Goal: Transaction & Acquisition: Download file/media

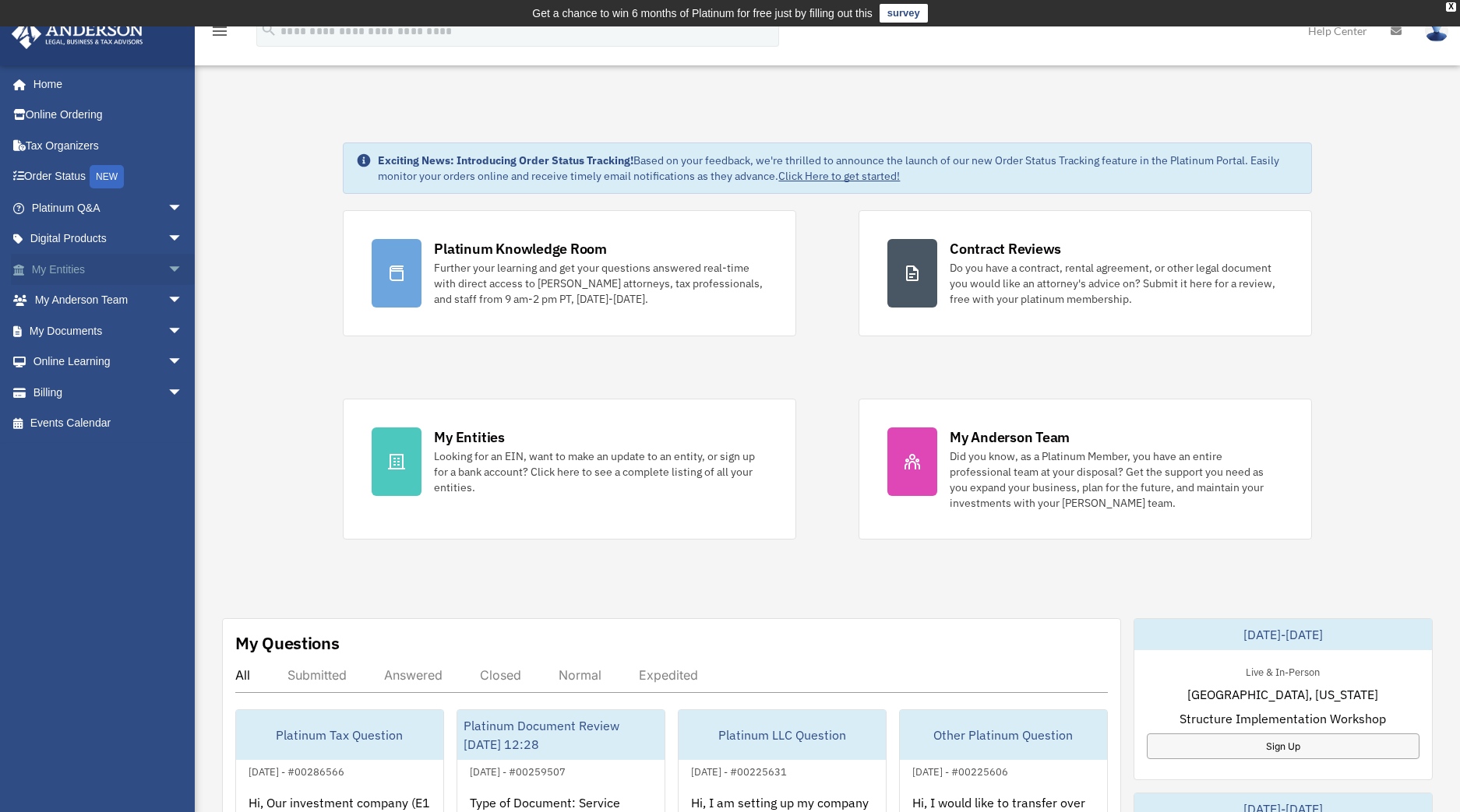
click at [85, 272] on link "My Entities arrow_drop_down" at bounding box center [108, 269] width 195 height 31
click at [168, 328] on span "arrow_drop_down" at bounding box center [183, 332] width 31 height 32
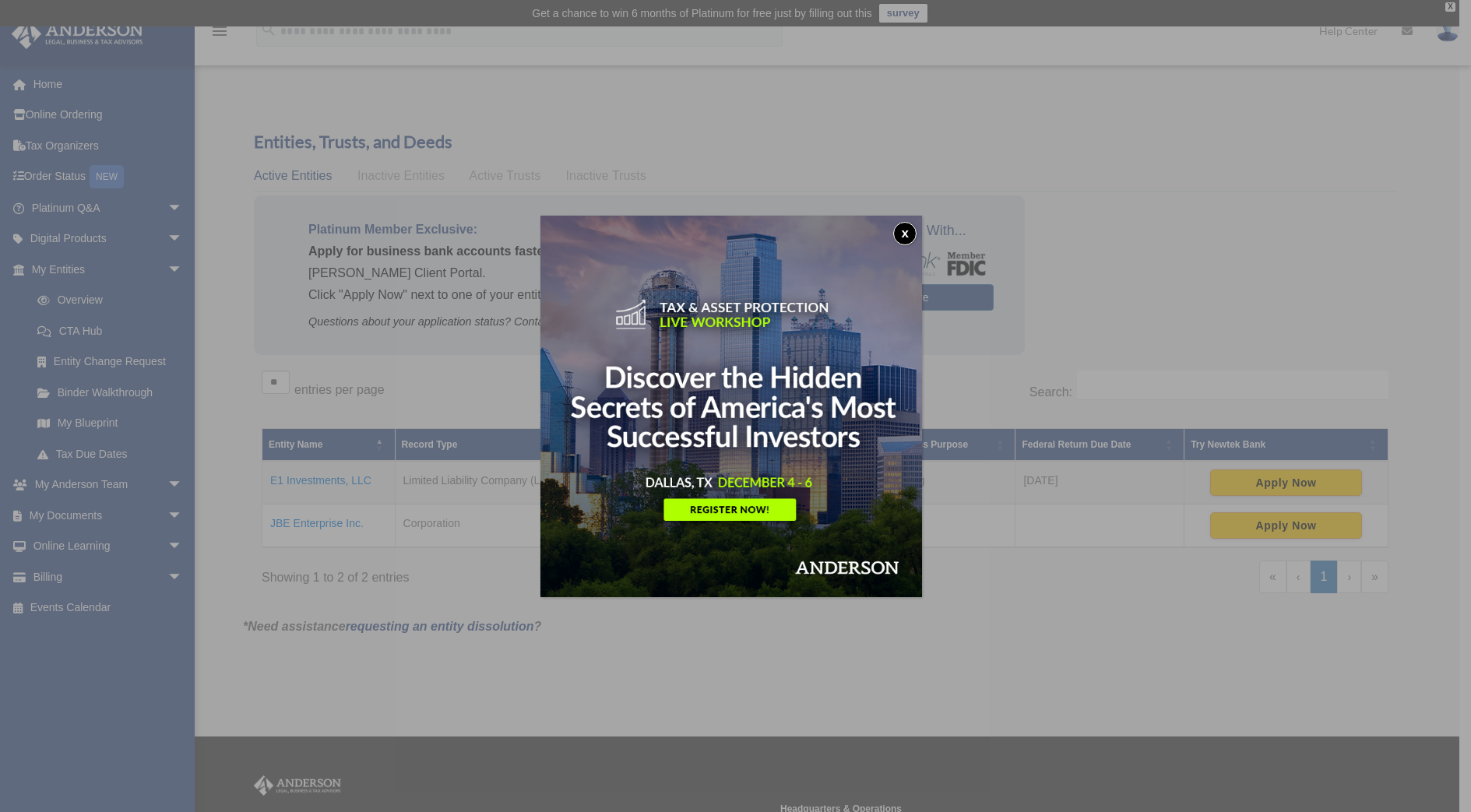
click at [911, 232] on button "x" at bounding box center [904, 233] width 23 height 23
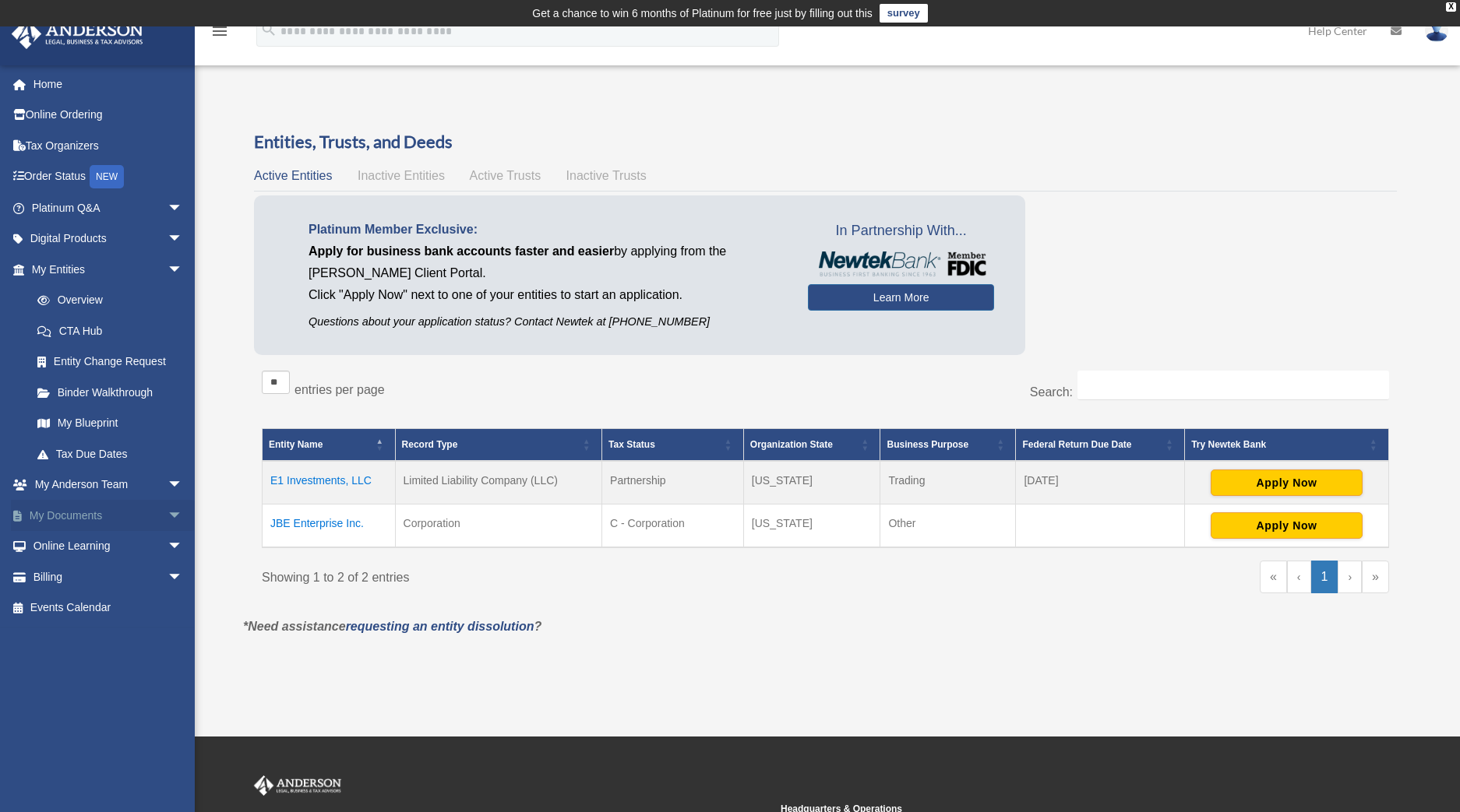
click at [92, 507] on link "My Documents arrow_drop_down" at bounding box center [108, 515] width 195 height 31
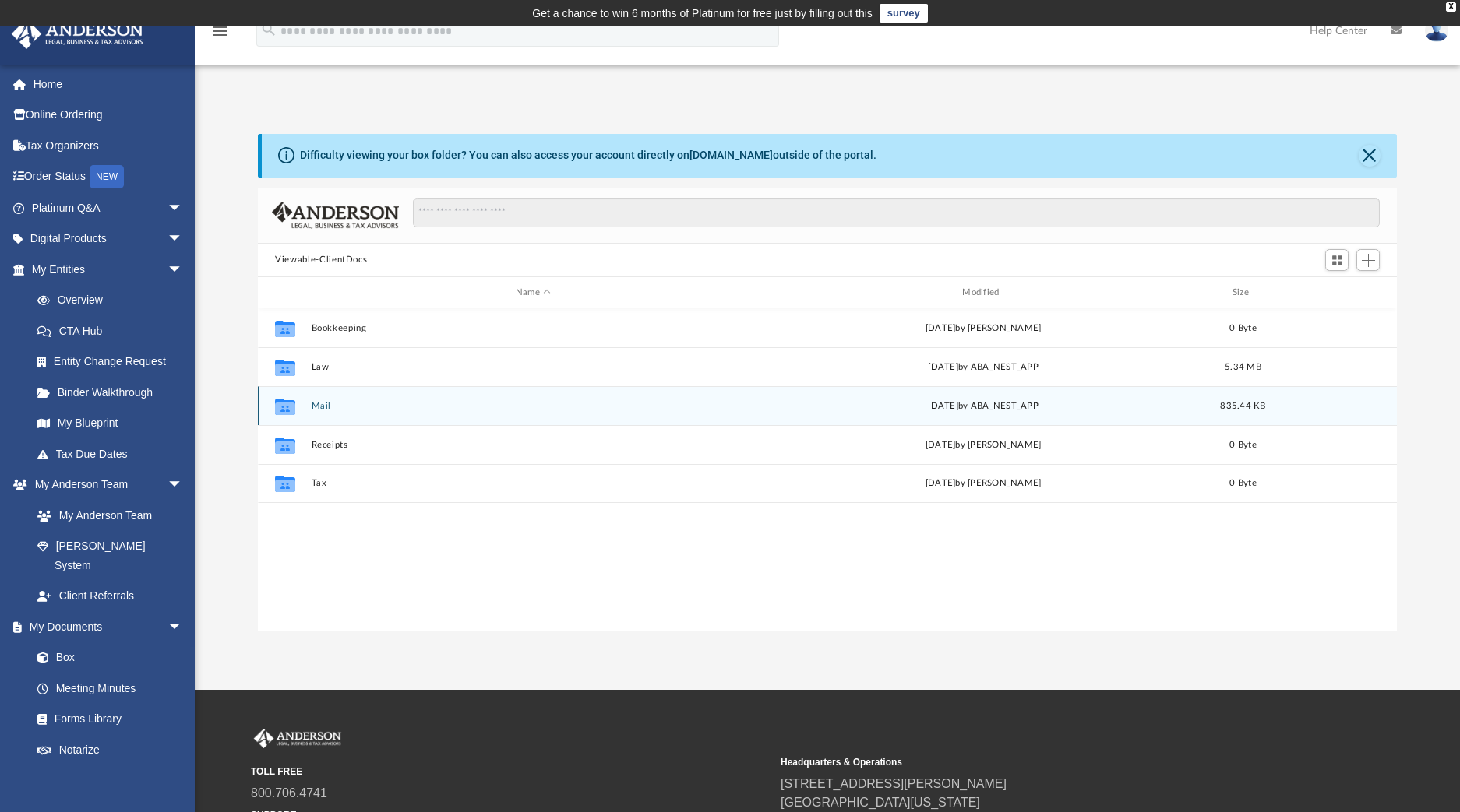
scroll to position [342, 1126]
click at [324, 404] on button "Mail" at bounding box center [533, 405] width 443 height 10
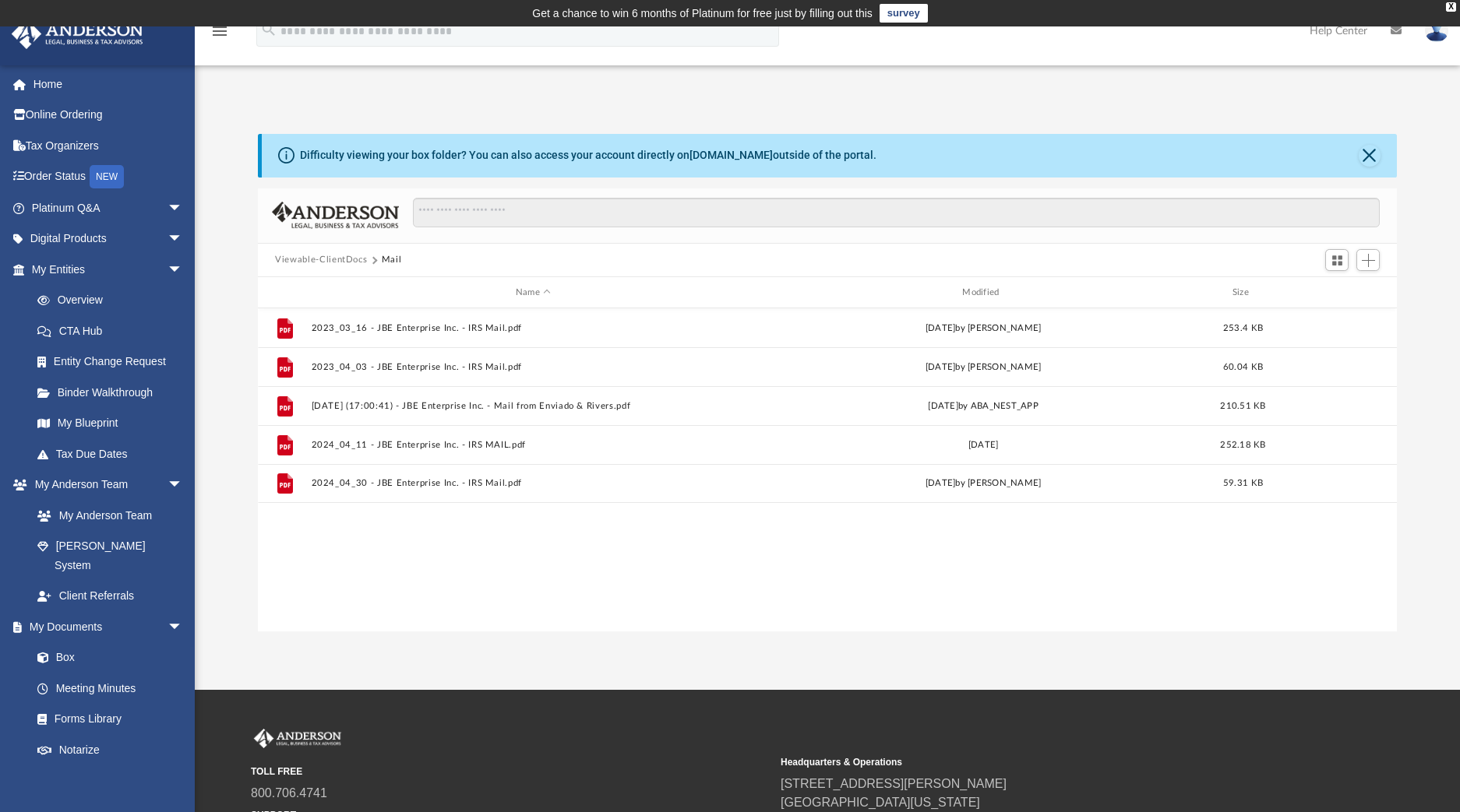
click at [358, 259] on button "Viewable-ClientDocs" at bounding box center [321, 260] width 92 height 14
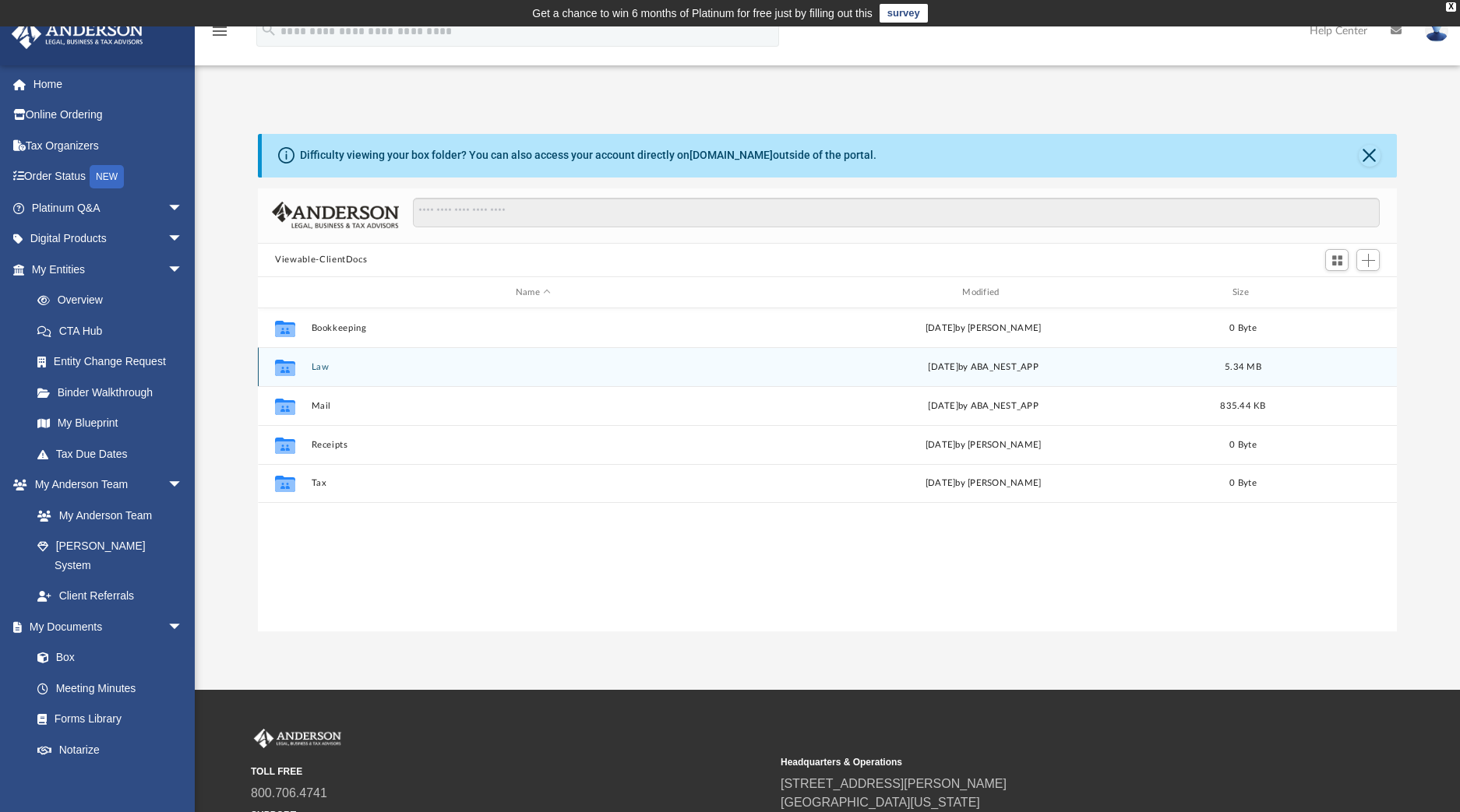
click at [323, 364] on button "Law" at bounding box center [533, 366] width 443 height 10
click at [355, 367] on button "JBE Enterprises, Inc." at bounding box center [533, 366] width 443 height 10
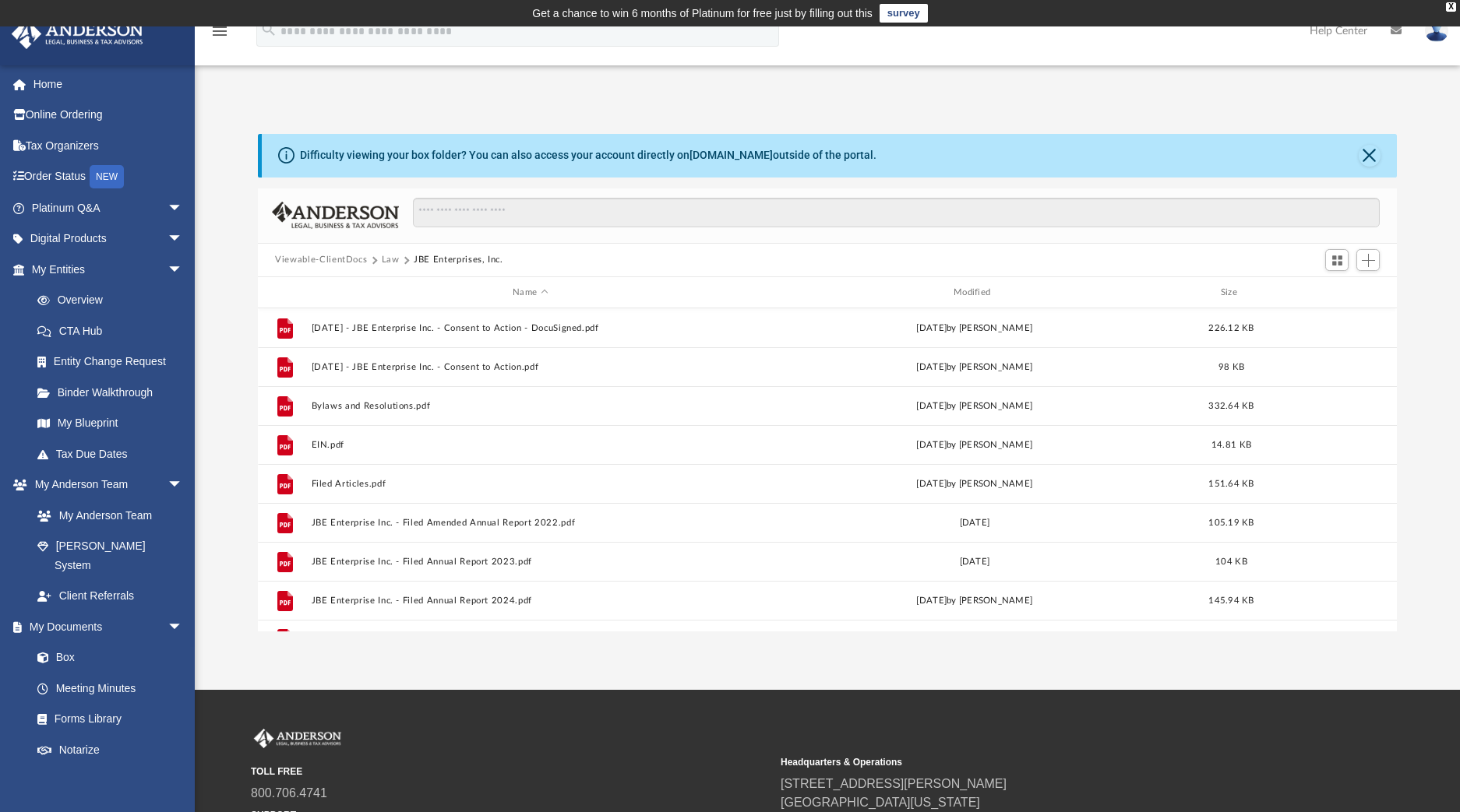
click at [381, 255] on div "Viewable-ClientDocs Law JBE Enterprises, Inc." at bounding box center [396, 260] width 241 height 14
click at [387, 259] on button "Law" at bounding box center [390, 260] width 18 height 14
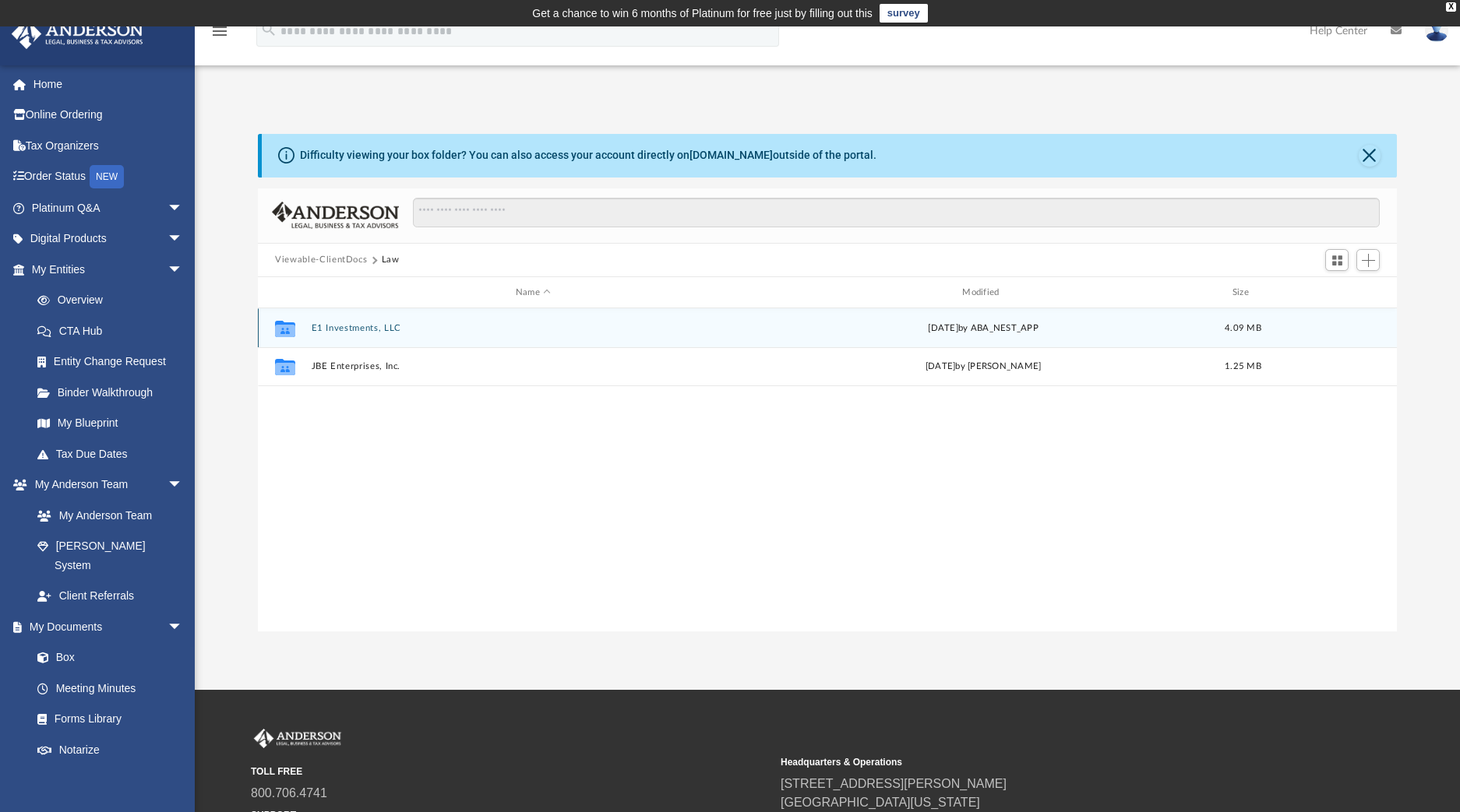
click at [350, 325] on button "E1 Investments, LLC" at bounding box center [533, 327] width 443 height 10
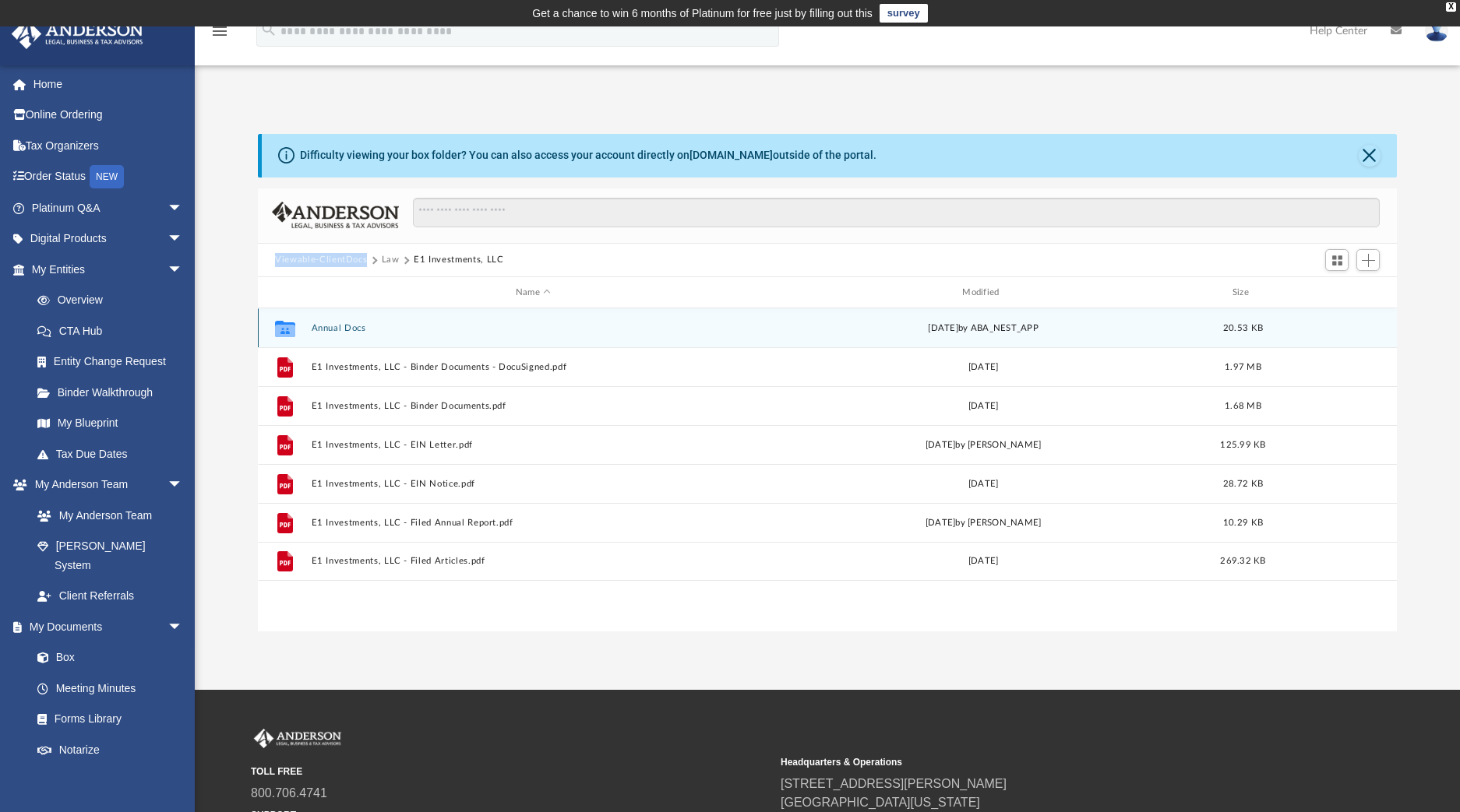
click at [327, 330] on button "Annual Docs" at bounding box center [533, 327] width 443 height 10
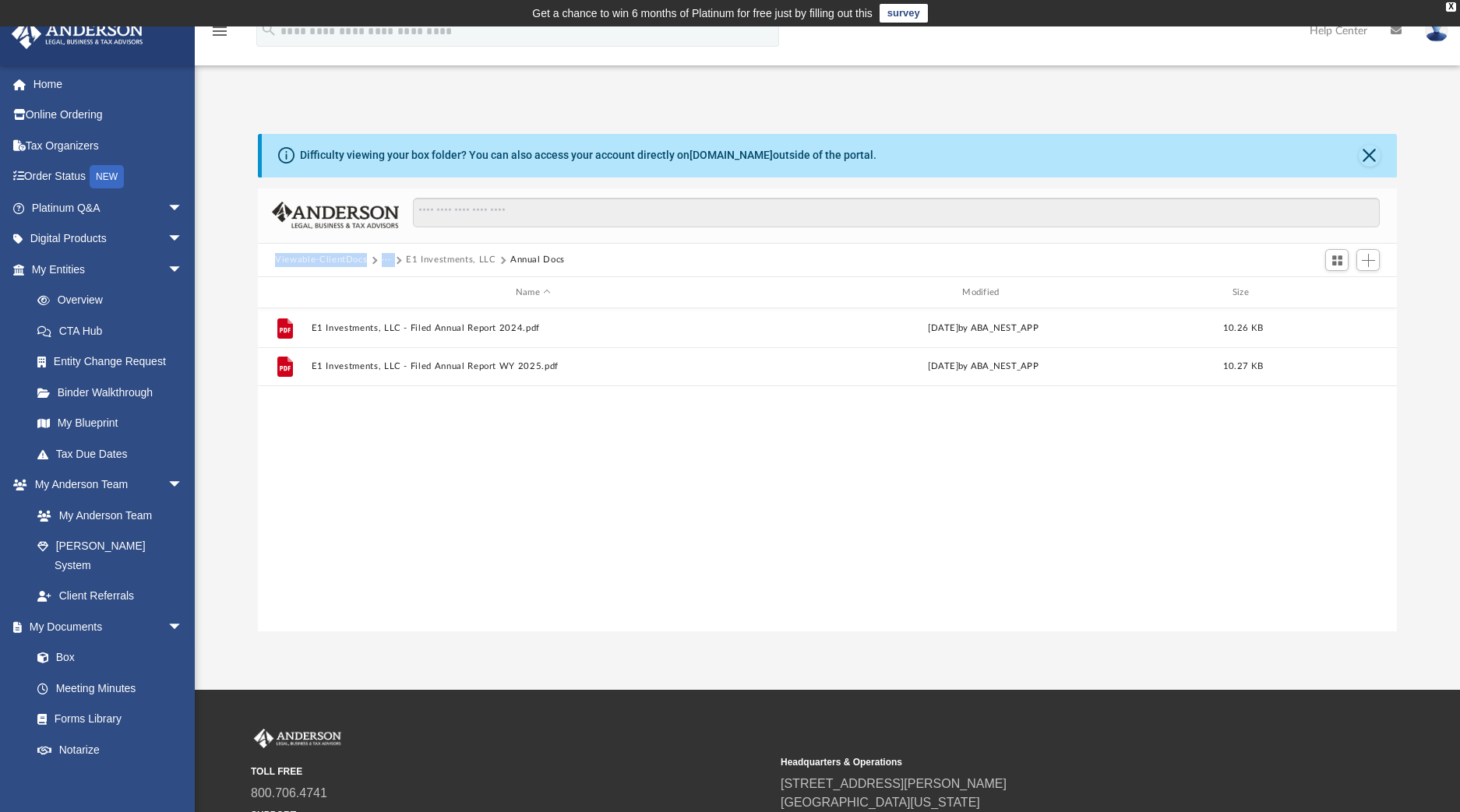
click at [387, 262] on button "···" at bounding box center [386, 260] width 10 height 14
click at [391, 291] on li "Law" at bounding box center [398, 286] width 18 height 16
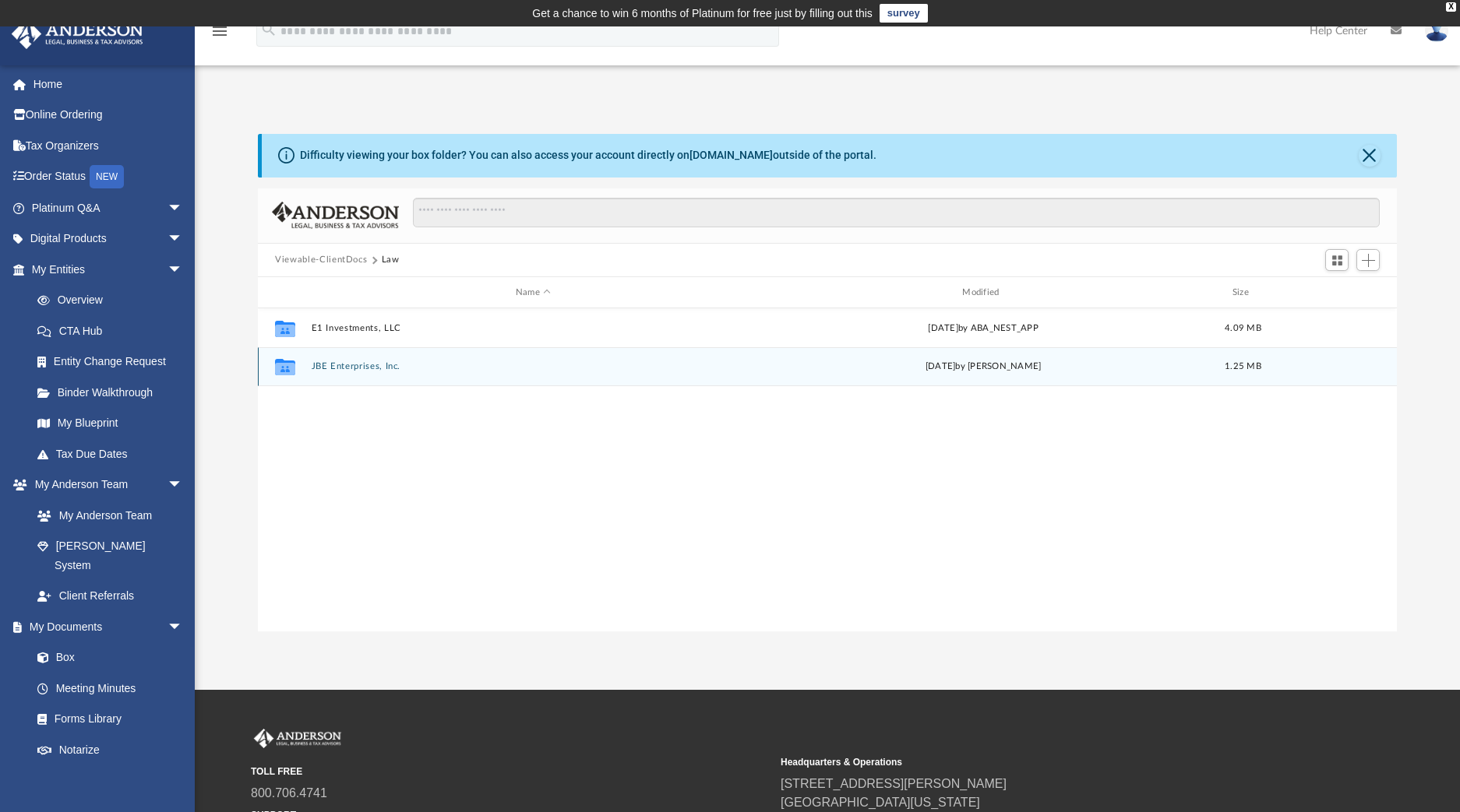
click at [350, 363] on button "JBE Enterprises, Inc." at bounding box center [533, 366] width 443 height 10
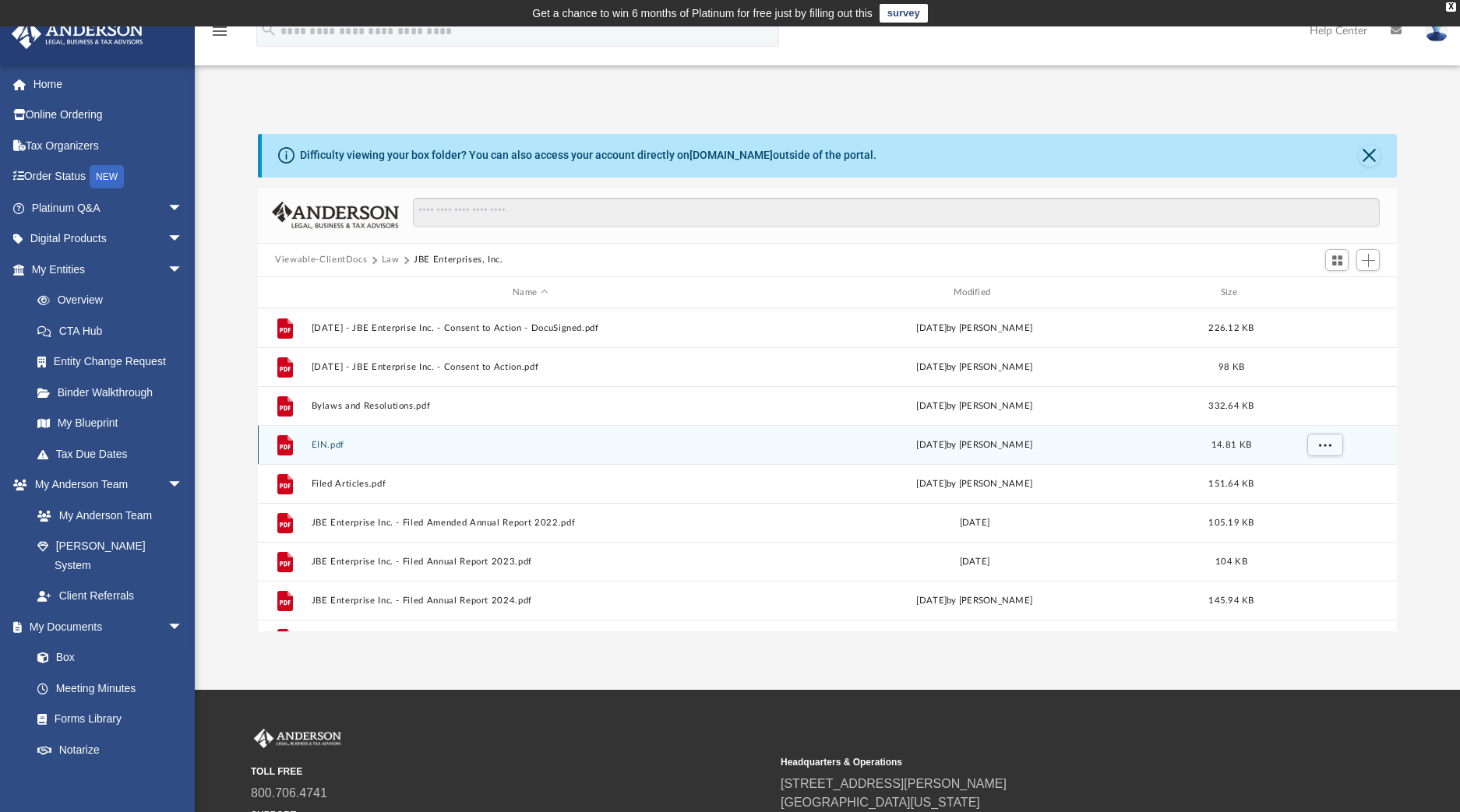
click at [333, 444] on button "EIN.pdf" at bounding box center [530, 444] width 437 height 10
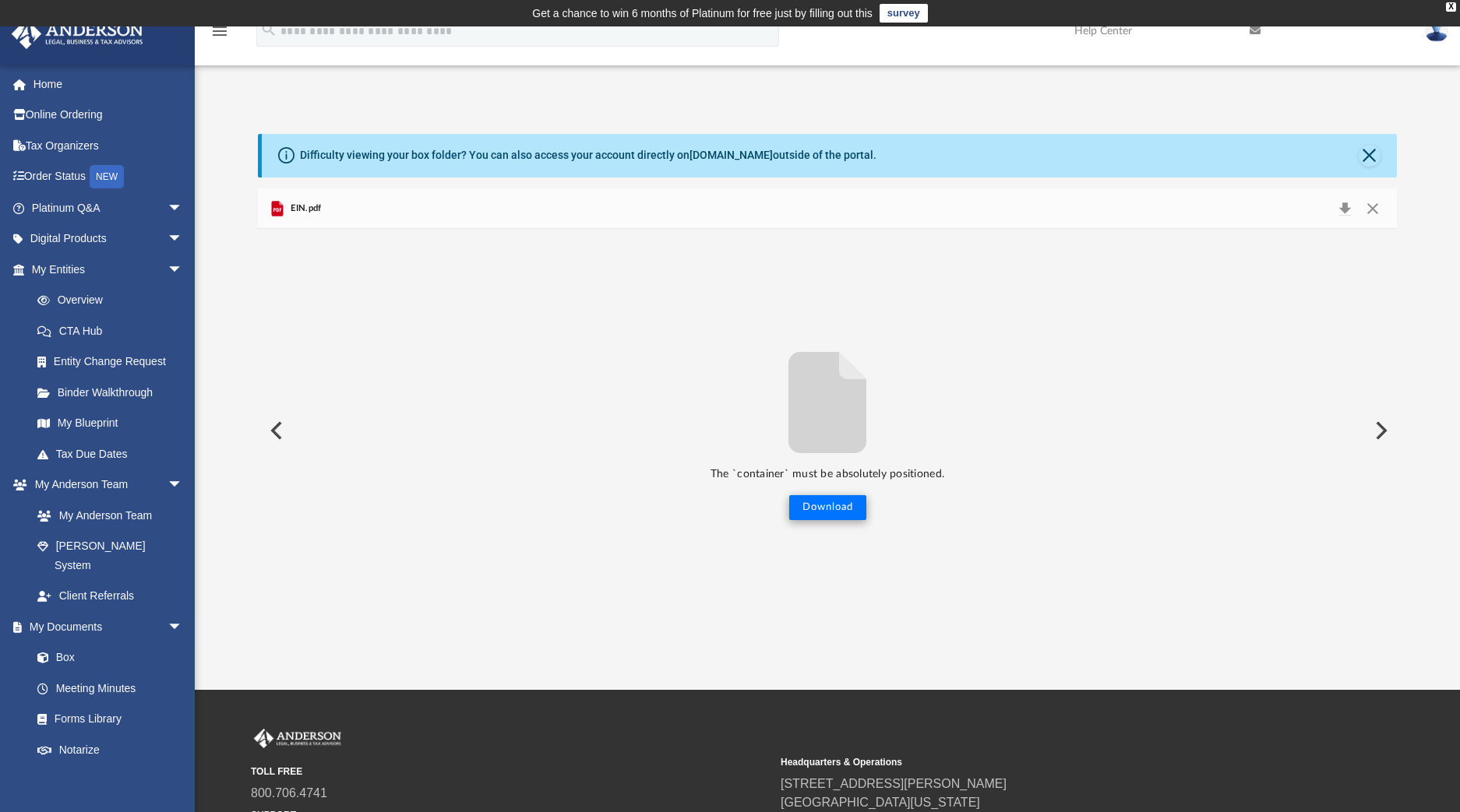
click at [834, 508] on button "Download" at bounding box center [828, 507] width 77 height 25
click at [272, 425] on button "Preview" at bounding box center [275, 430] width 35 height 43
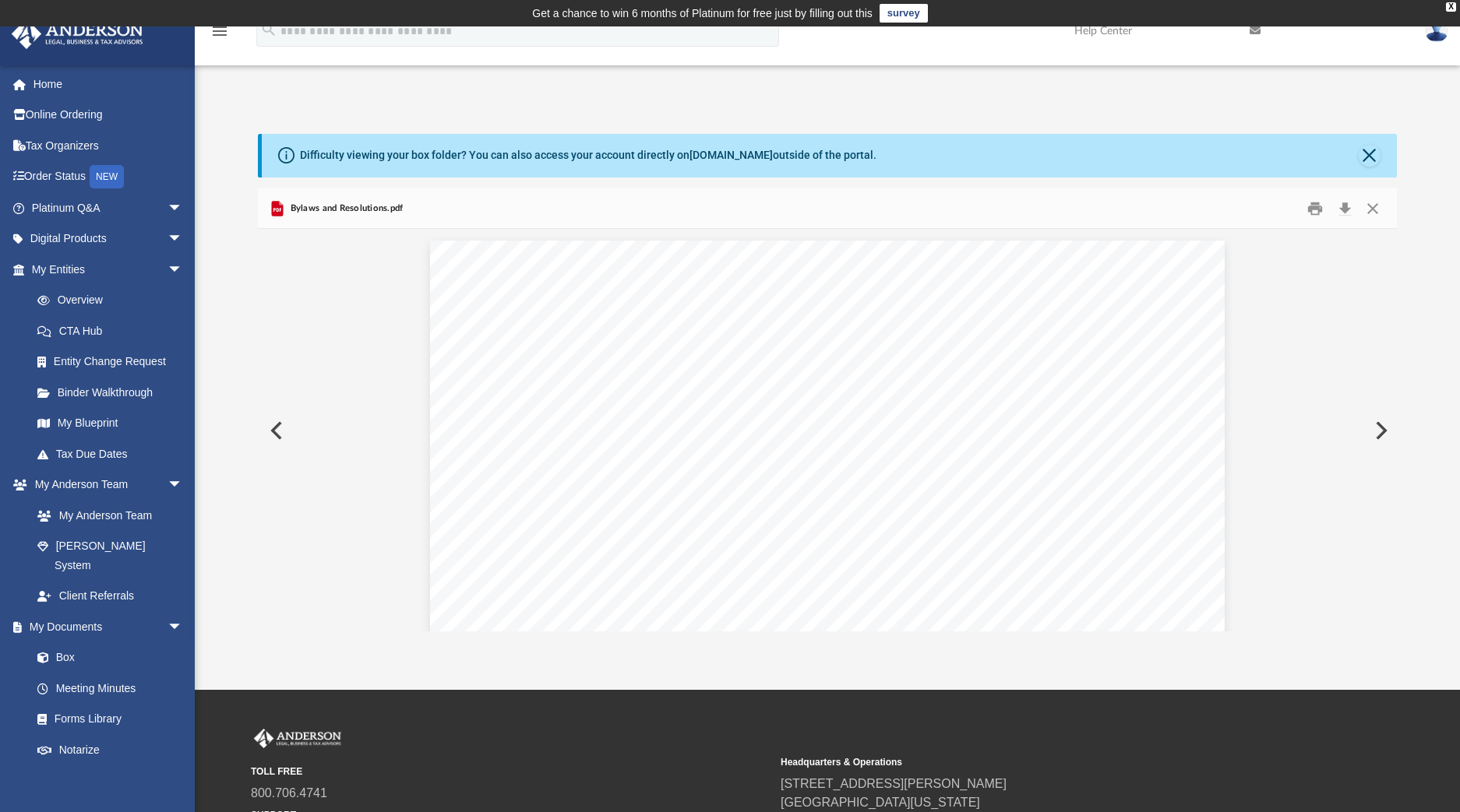
click at [273, 427] on button "Preview" at bounding box center [275, 430] width 35 height 43
click at [1370, 210] on button "Close" at bounding box center [1372, 207] width 28 height 24
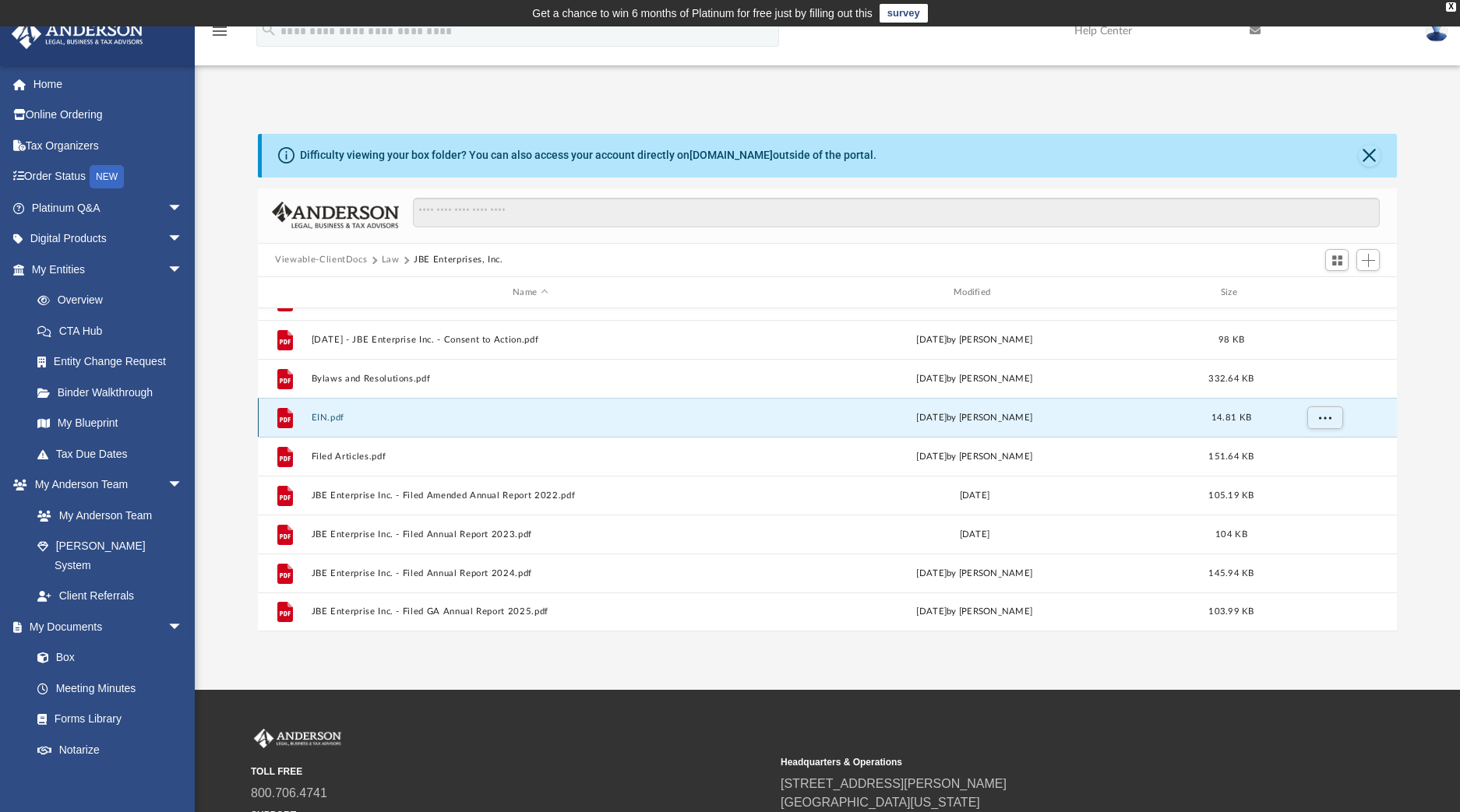
scroll to position [156, 0]
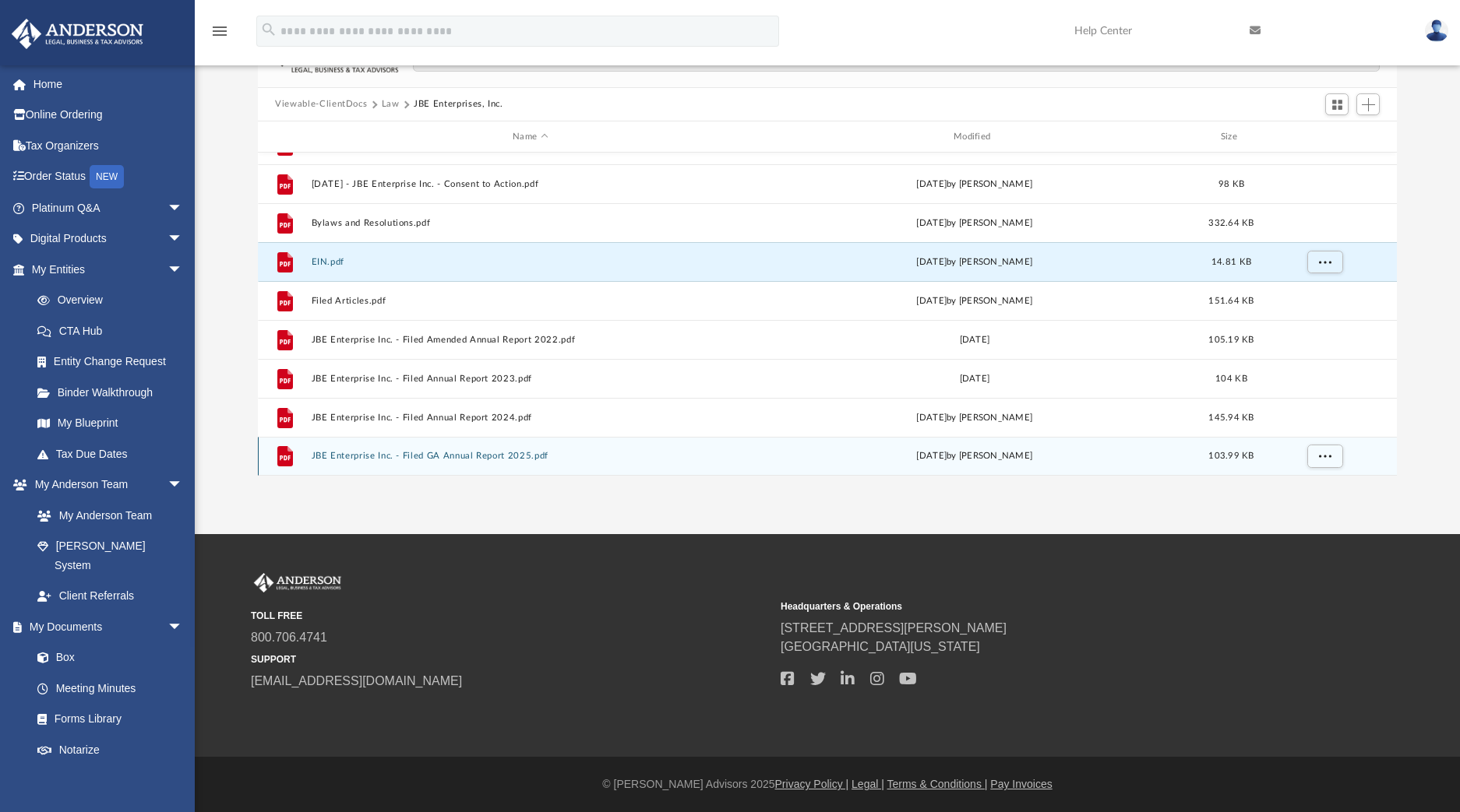
click at [409, 460] on button "JBE Enterprise Inc. - Filed GA Annual Report 2025.pdf" at bounding box center [530, 456] width 437 height 10
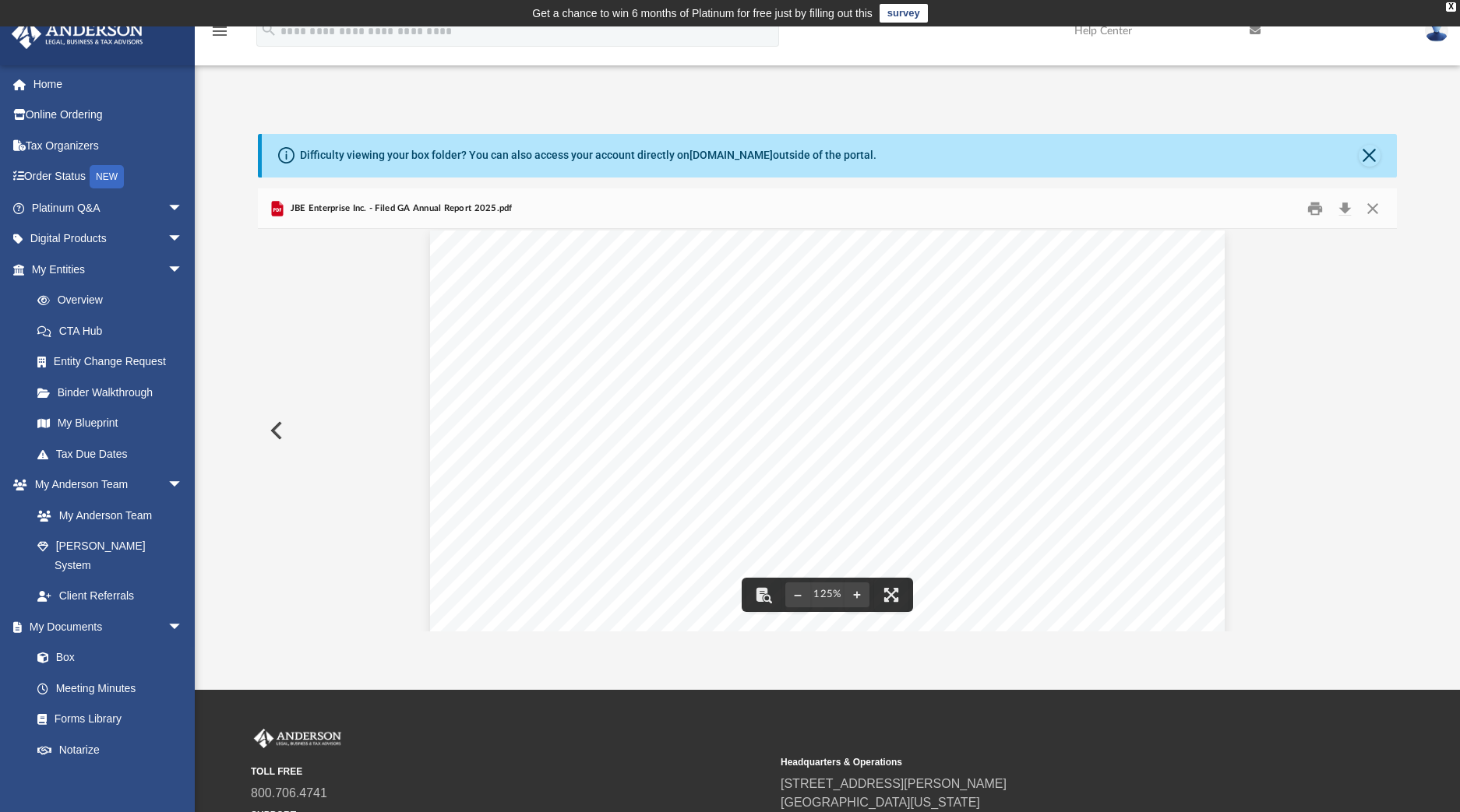
scroll to position [0, 0]
click at [1345, 210] on button "Download" at bounding box center [1345, 207] width 28 height 24
click at [274, 426] on button "Preview" at bounding box center [275, 430] width 35 height 43
click at [1375, 211] on button "Close" at bounding box center [1372, 207] width 28 height 24
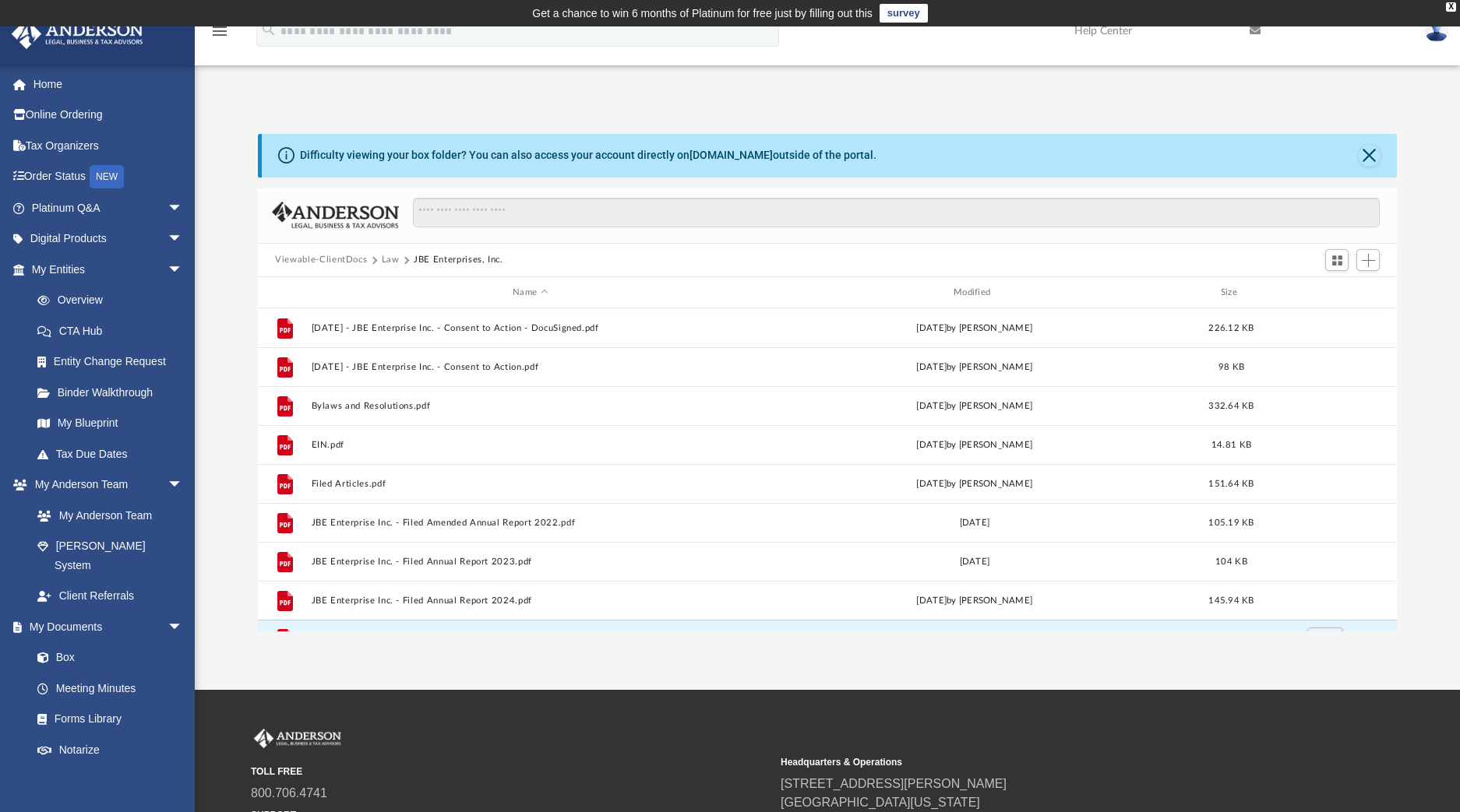
click at [354, 257] on button "Viewable-ClientDocs" at bounding box center [321, 260] width 92 height 14
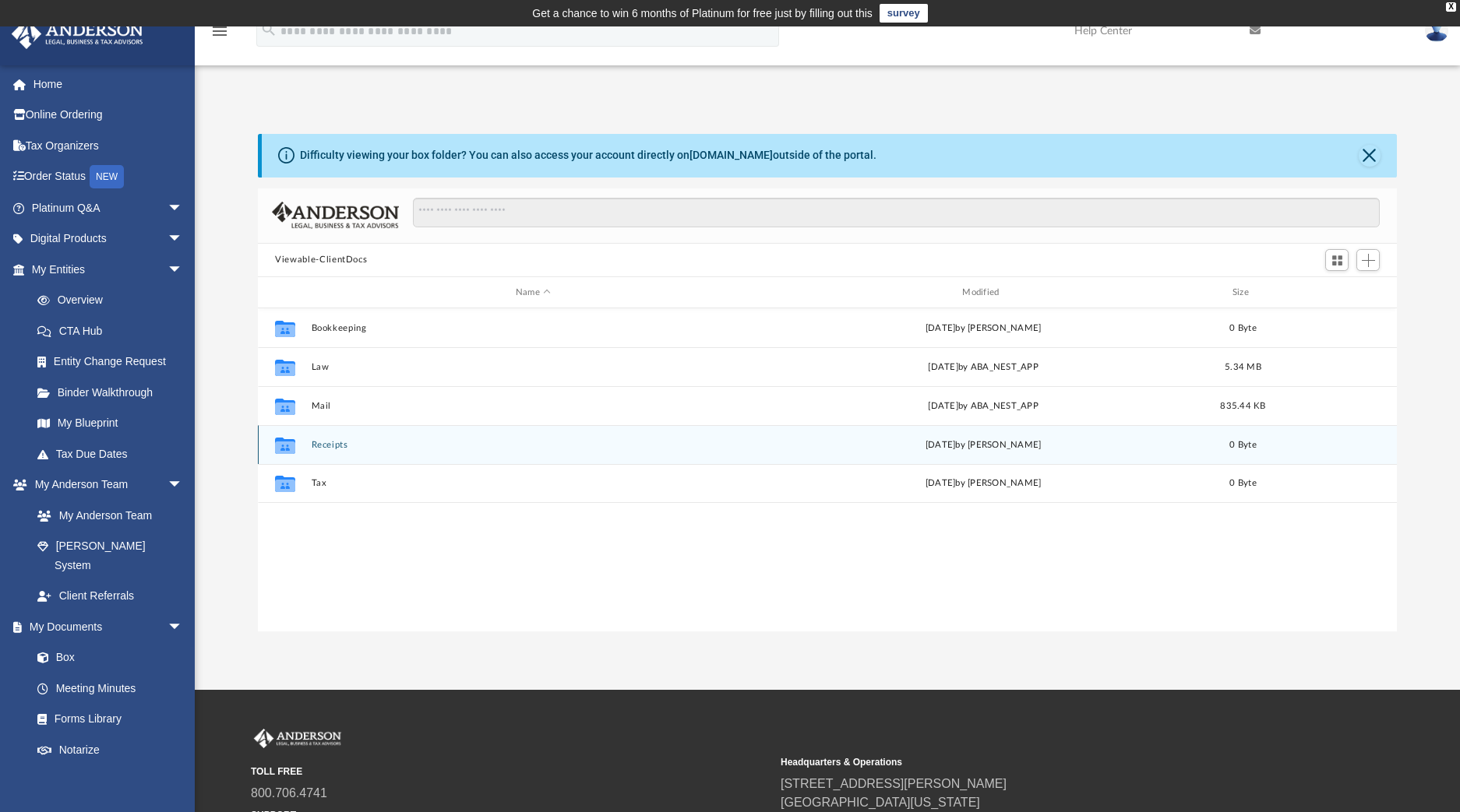
click at [329, 438] on div "Collaborated Folder Receipts [DATE] by [PERSON_NAME] 0 Byte" at bounding box center [828, 444] width 1139 height 39
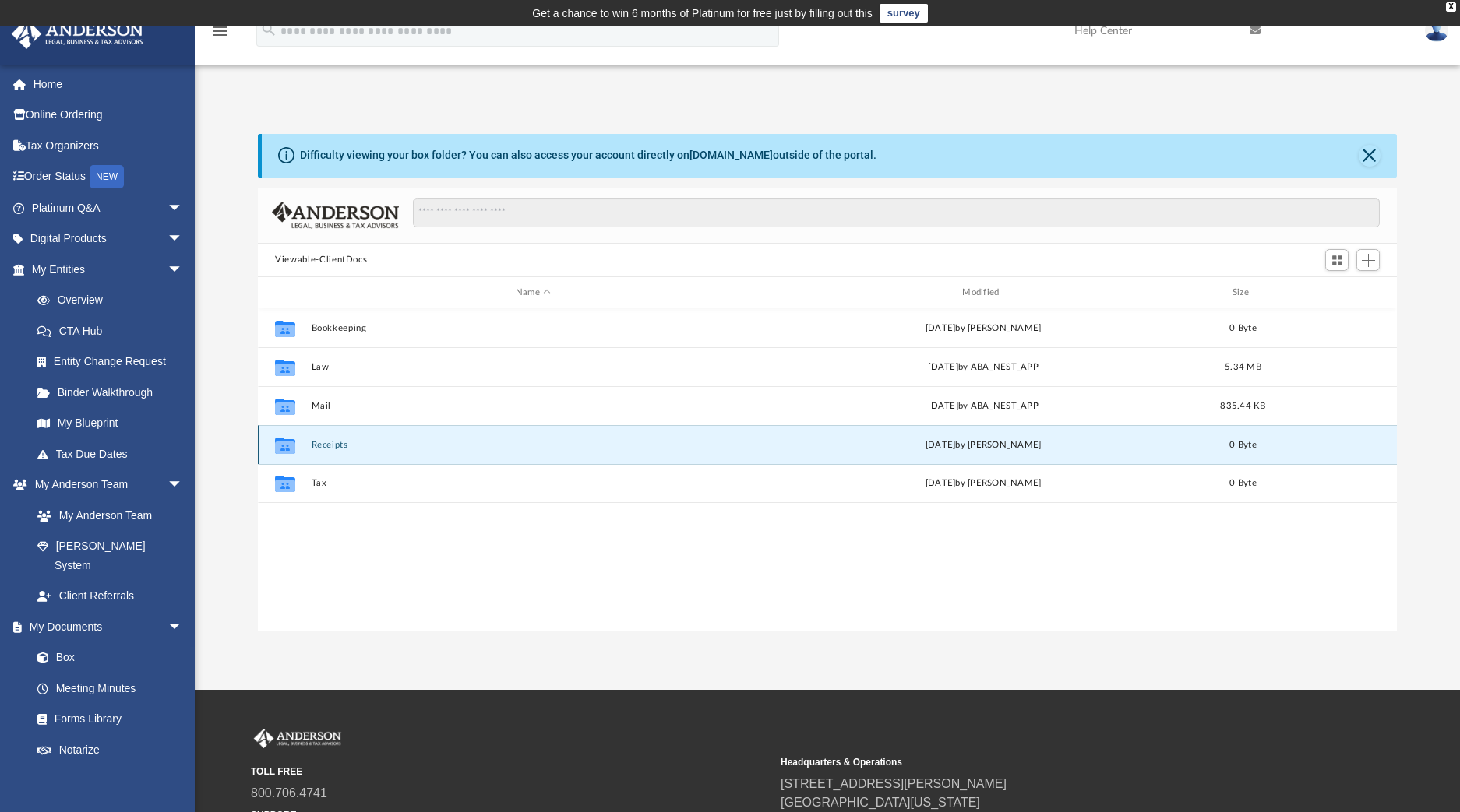
click at [329, 444] on button "Receipts" at bounding box center [533, 444] width 443 height 10
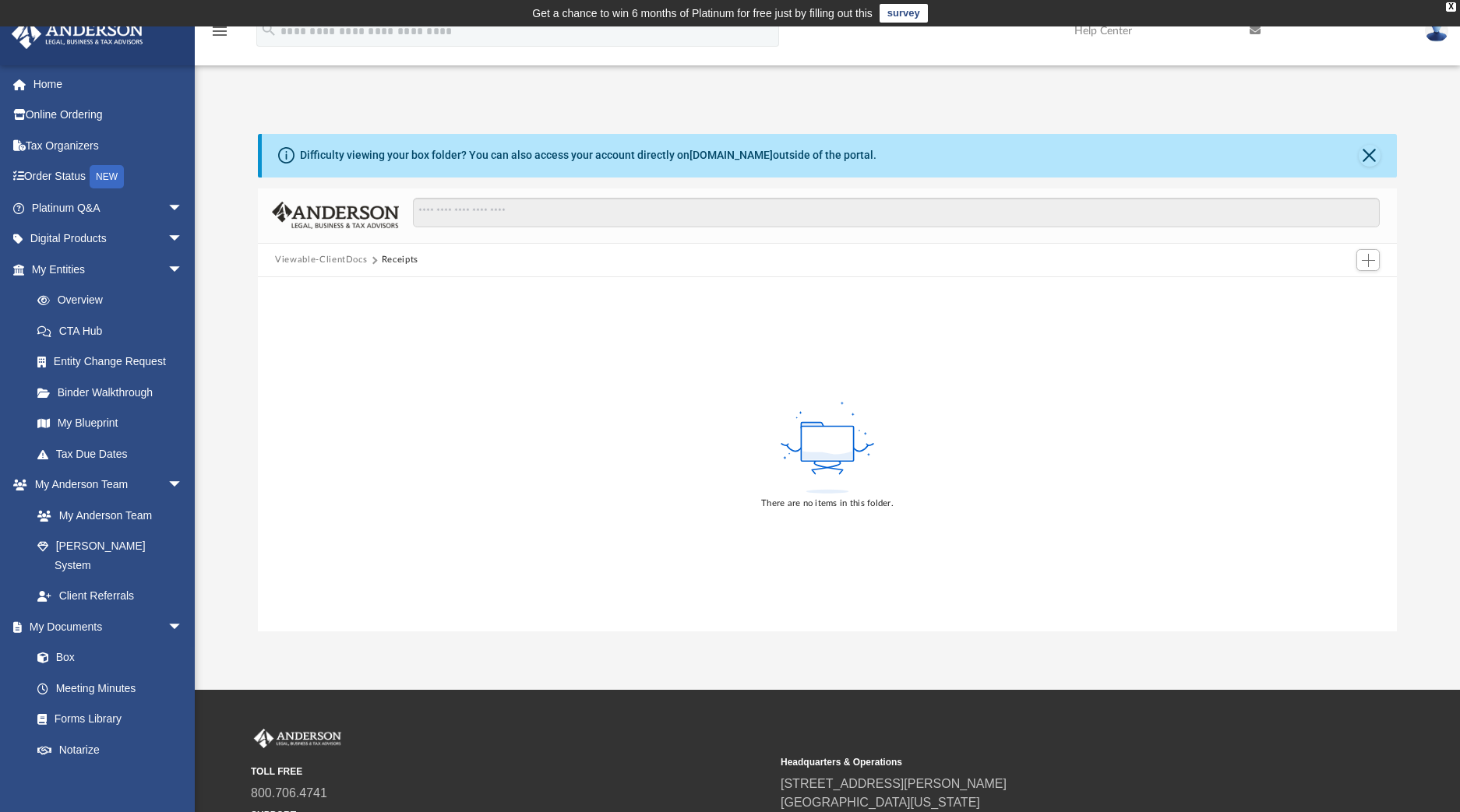
click at [347, 262] on button "Viewable-ClientDocs" at bounding box center [321, 260] width 92 height 14
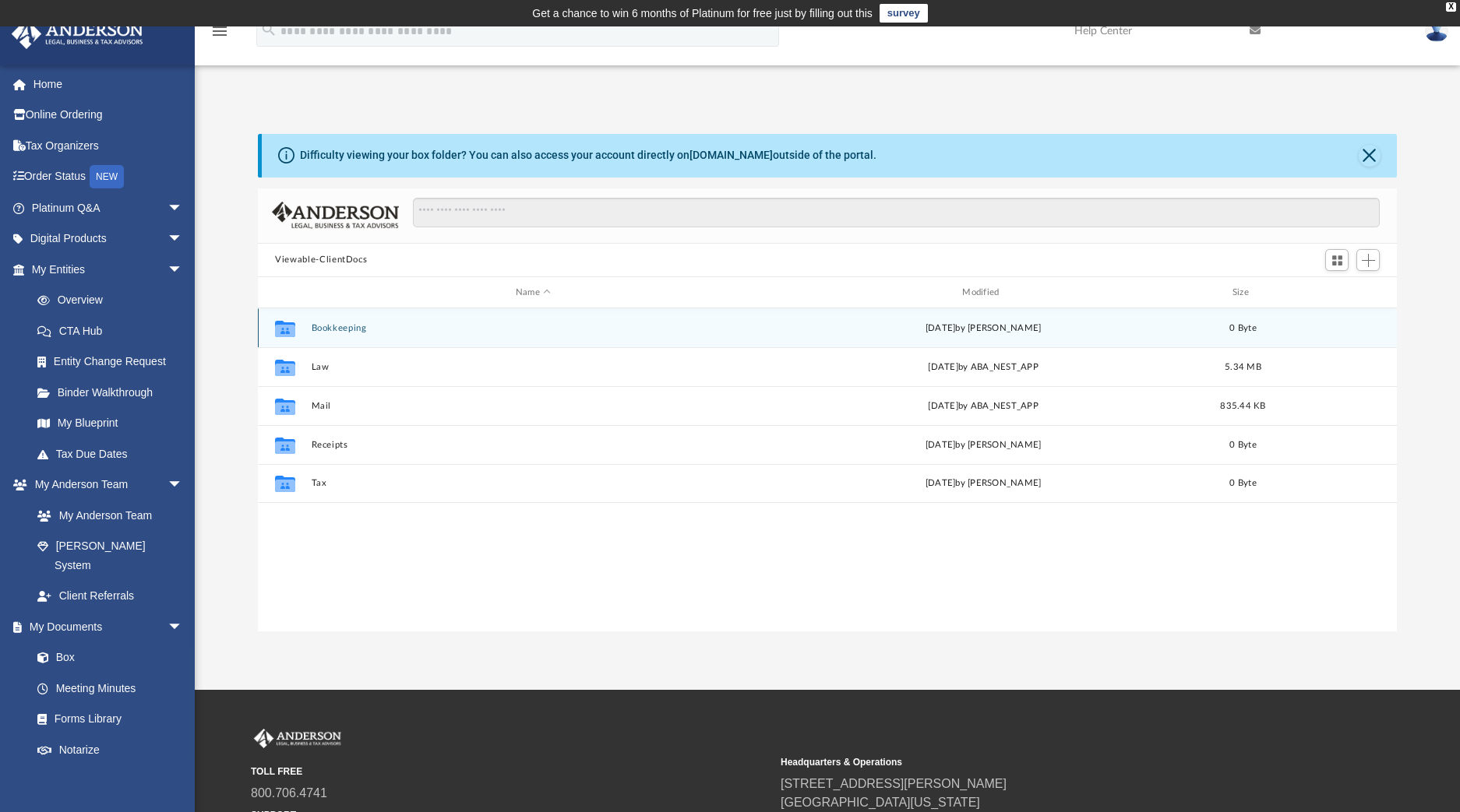
scroll to position [342, 1126]
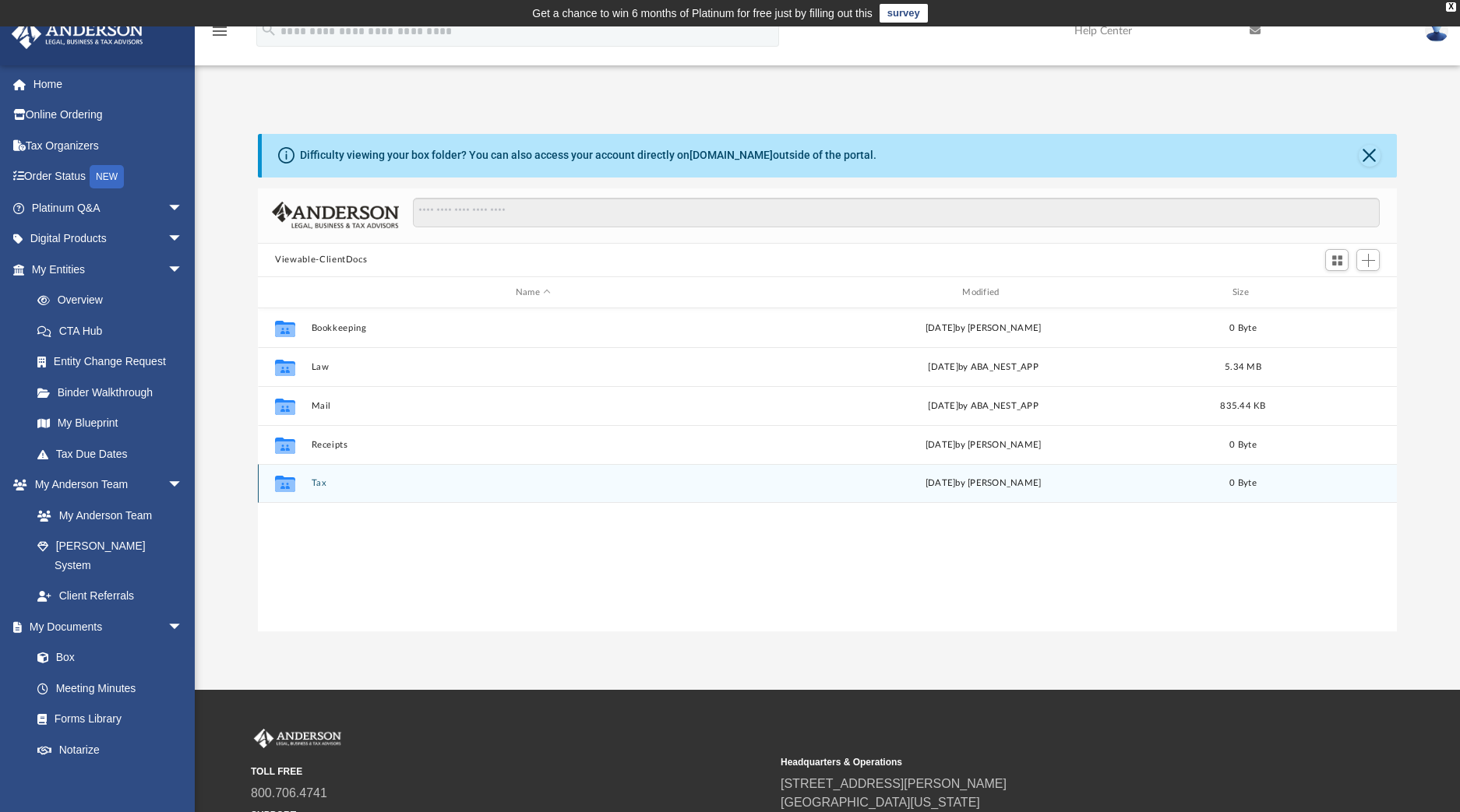
click at [323, 488] on button "Tax" at bounding box center [533, 483] width 443 height 10
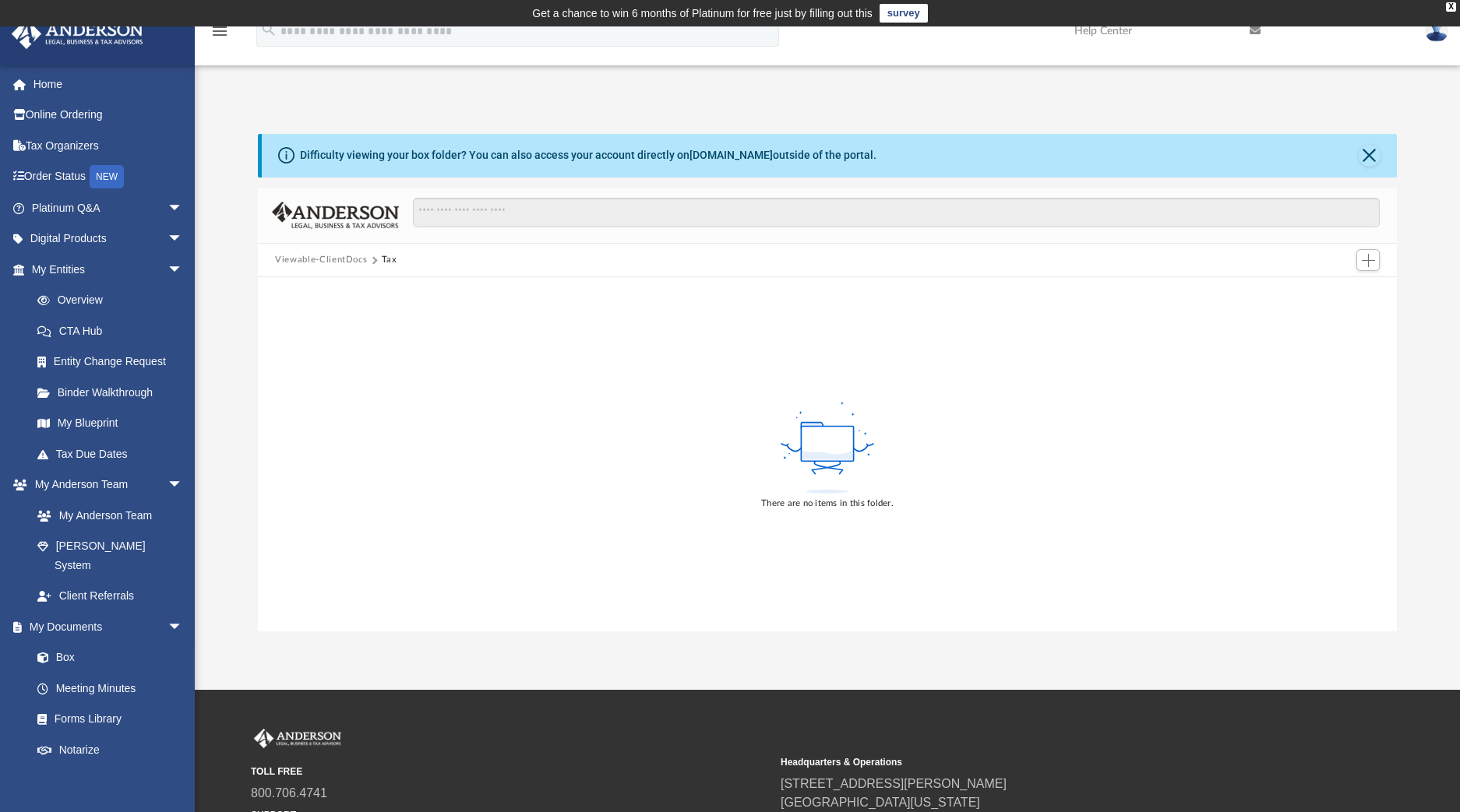
click at [349, 261] on button "Viewable-ClientDocs" at bounding box center [321, 260] width 92 height 14
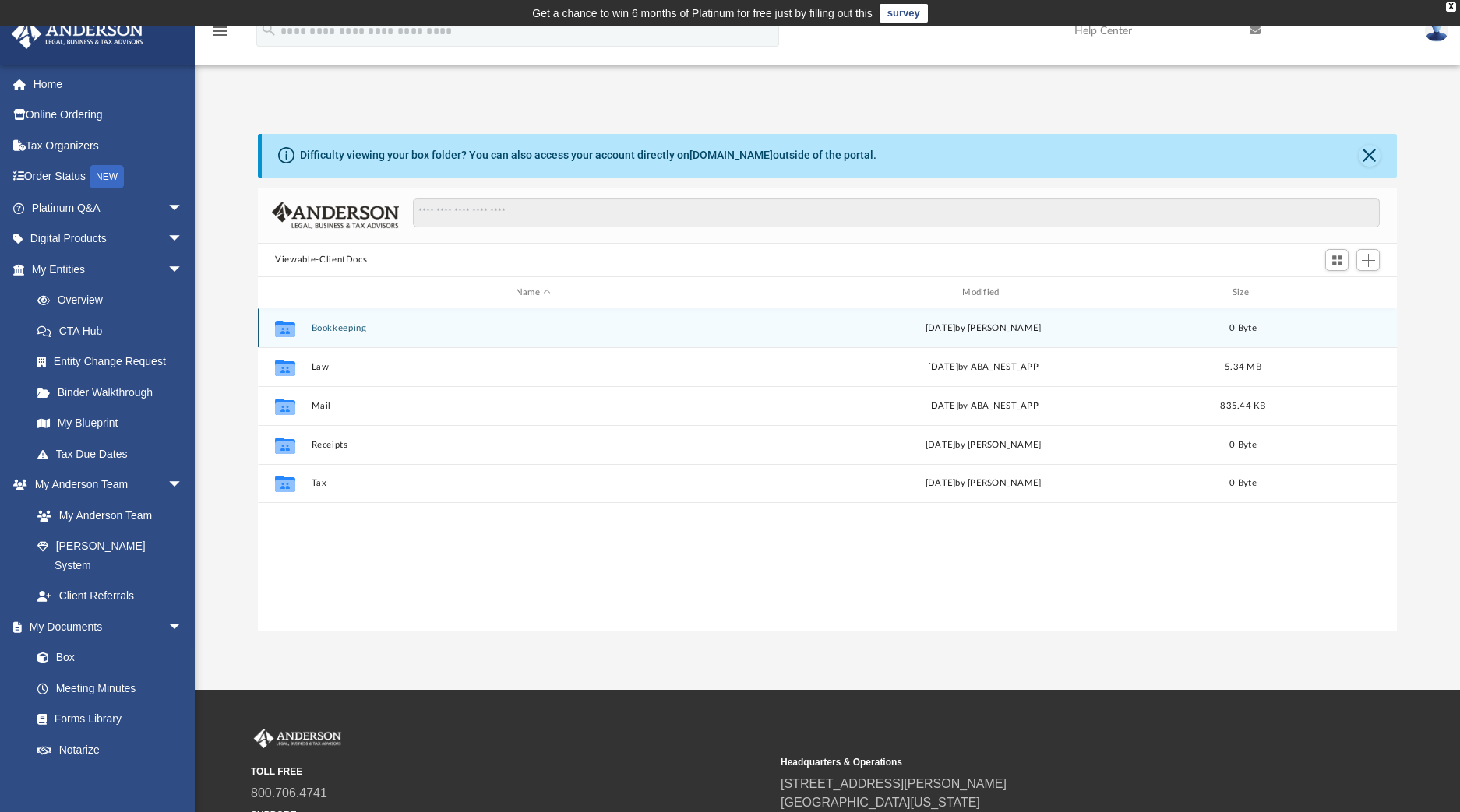
click at [333, 337] on div "Collaborated Folder Bookkeeping [DATE] by [PERSON_NAME] 0 Byte" at bounding box center [828, 328] width 1139 height 39
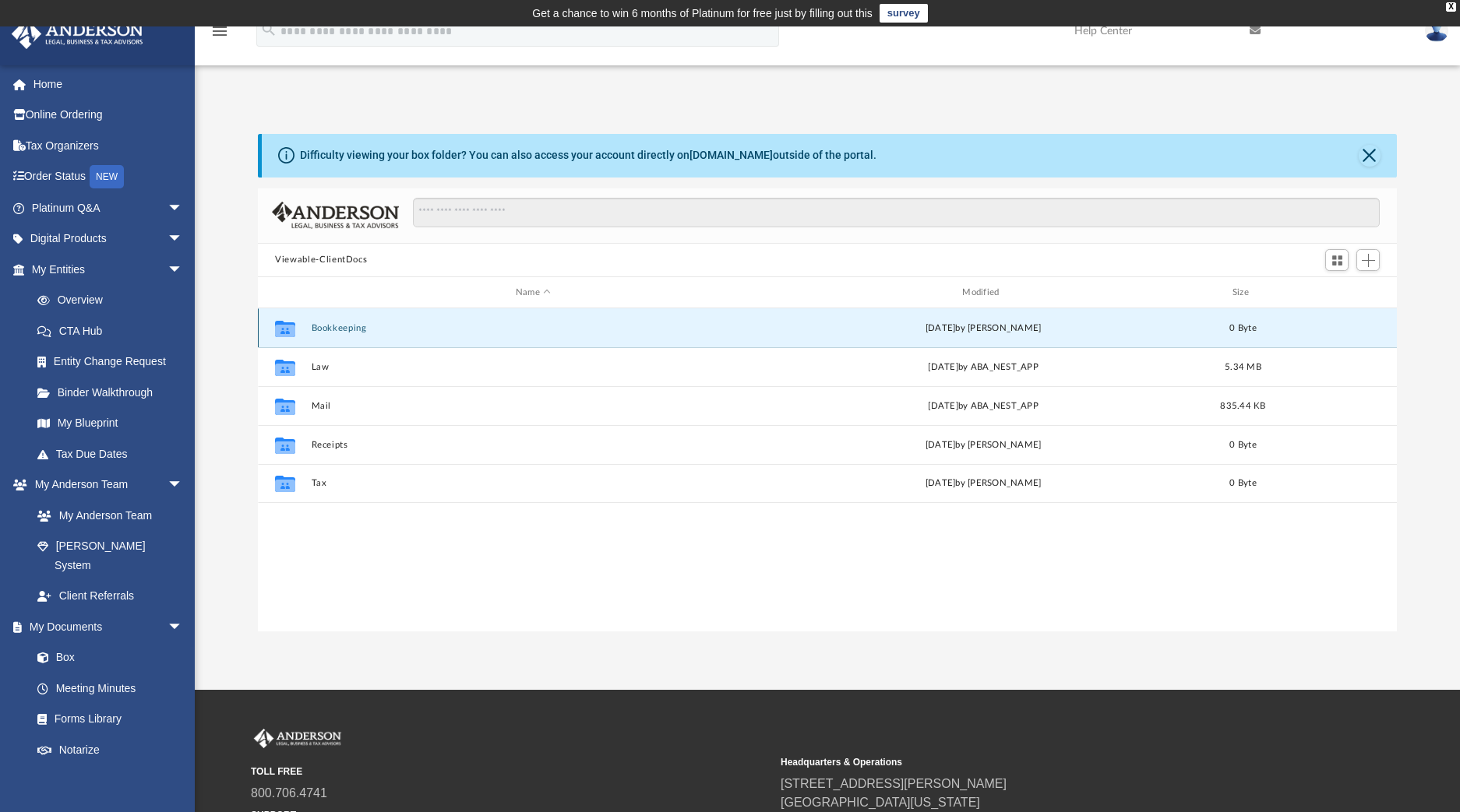
click at [334, 332] on button "Bookkeeping" at bounding box center [533, 327] width 443 height 10
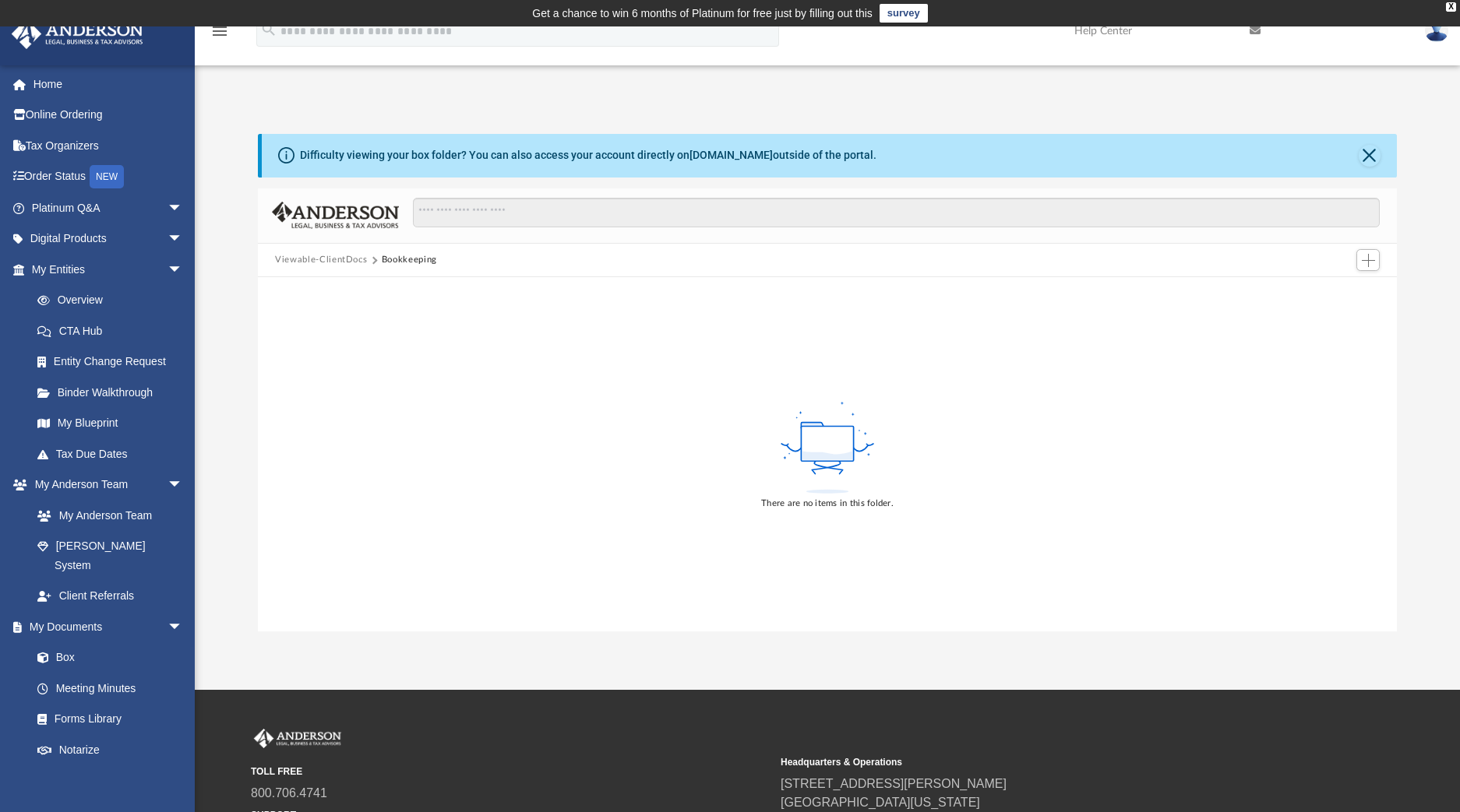
click at [359, 262] on button "Viewable-ClientDocs" at bounding box center [321, 260] width 92 height 14
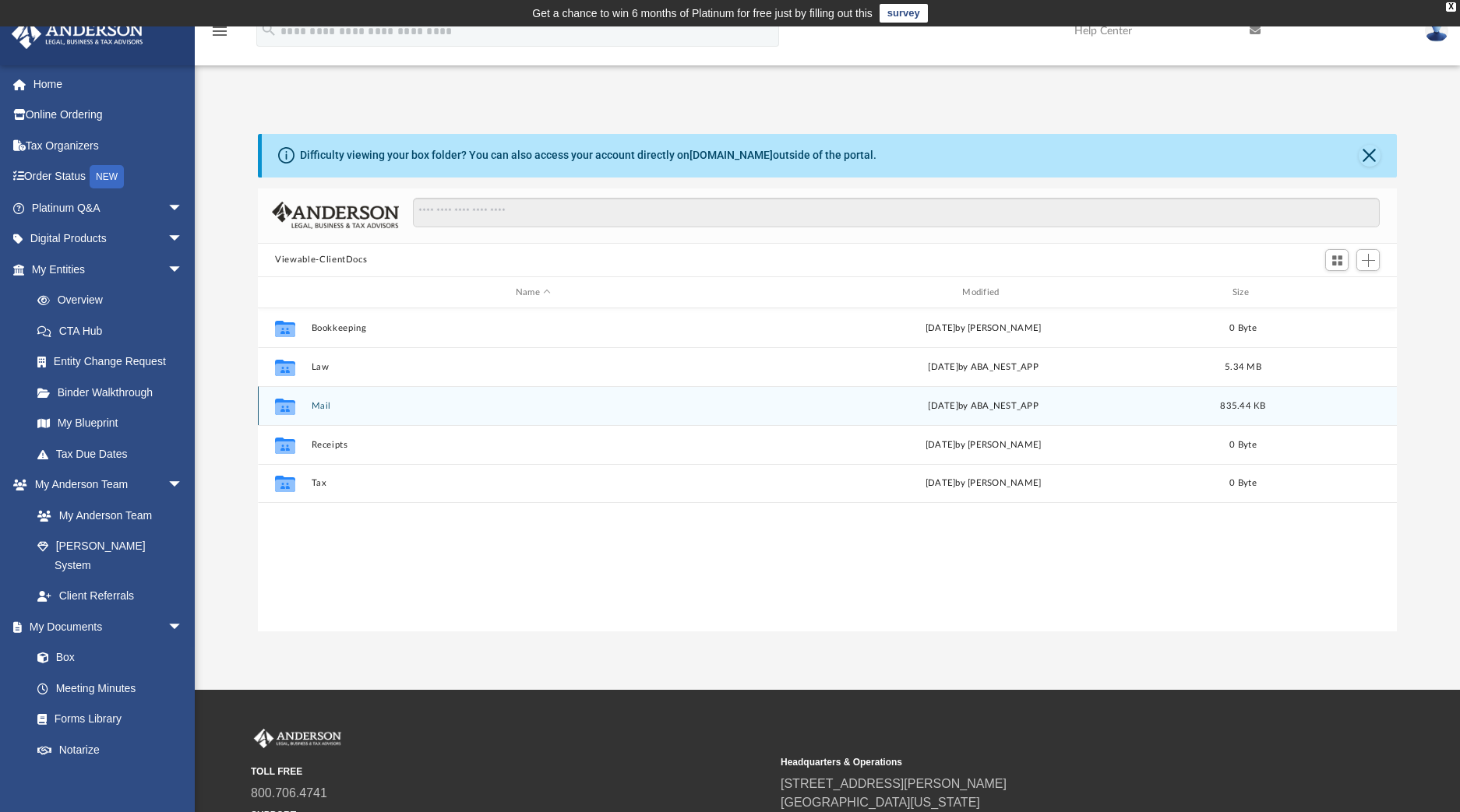
click at [318, 404] on button "Mail" at bounding box center [533, 405] width 443 height 10
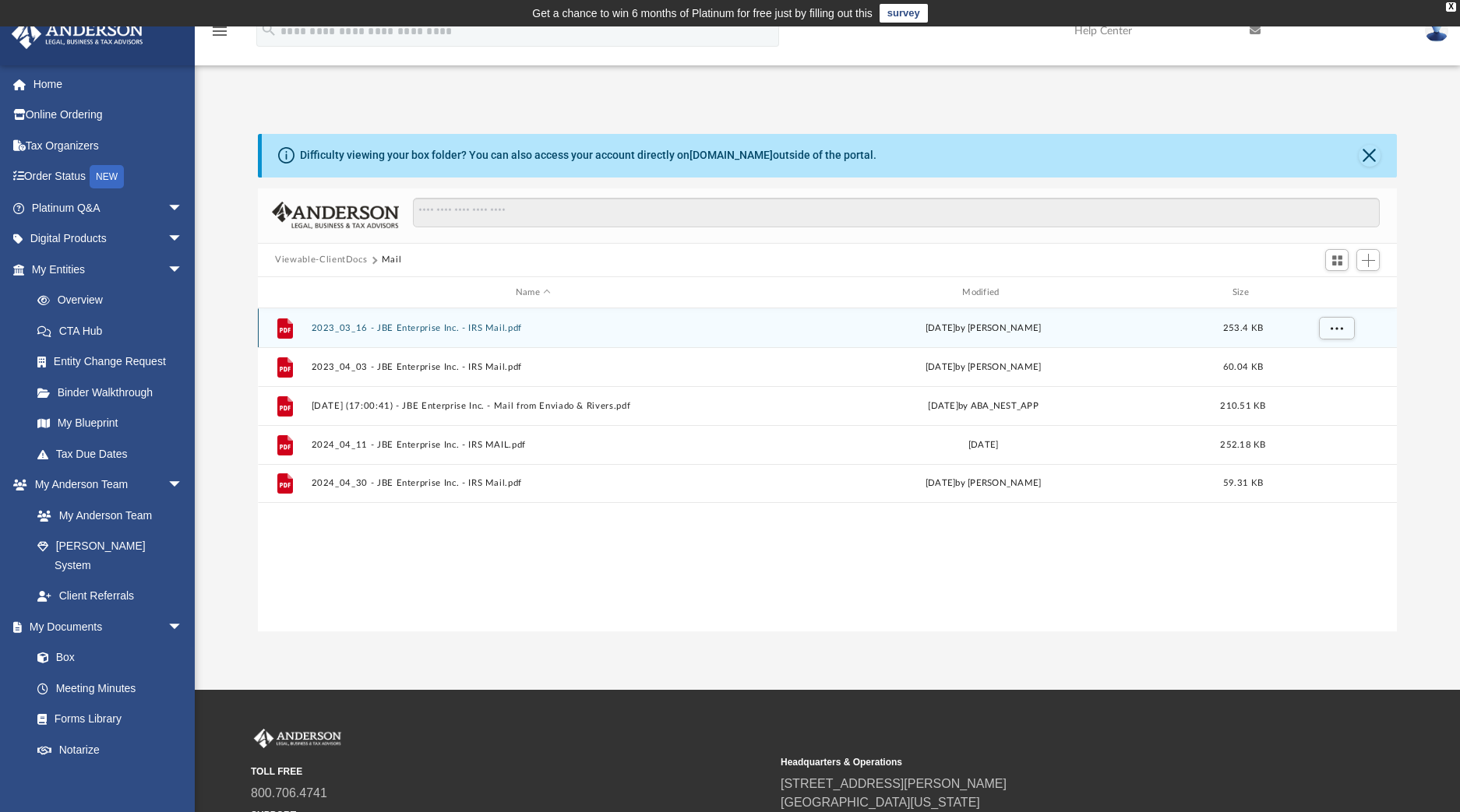
click at [400, 331] on button "2023_03_16 - JBE Enterprise Inc. - IRS Mail.pdf" at bounding box center [533, 327] width 443 height 10
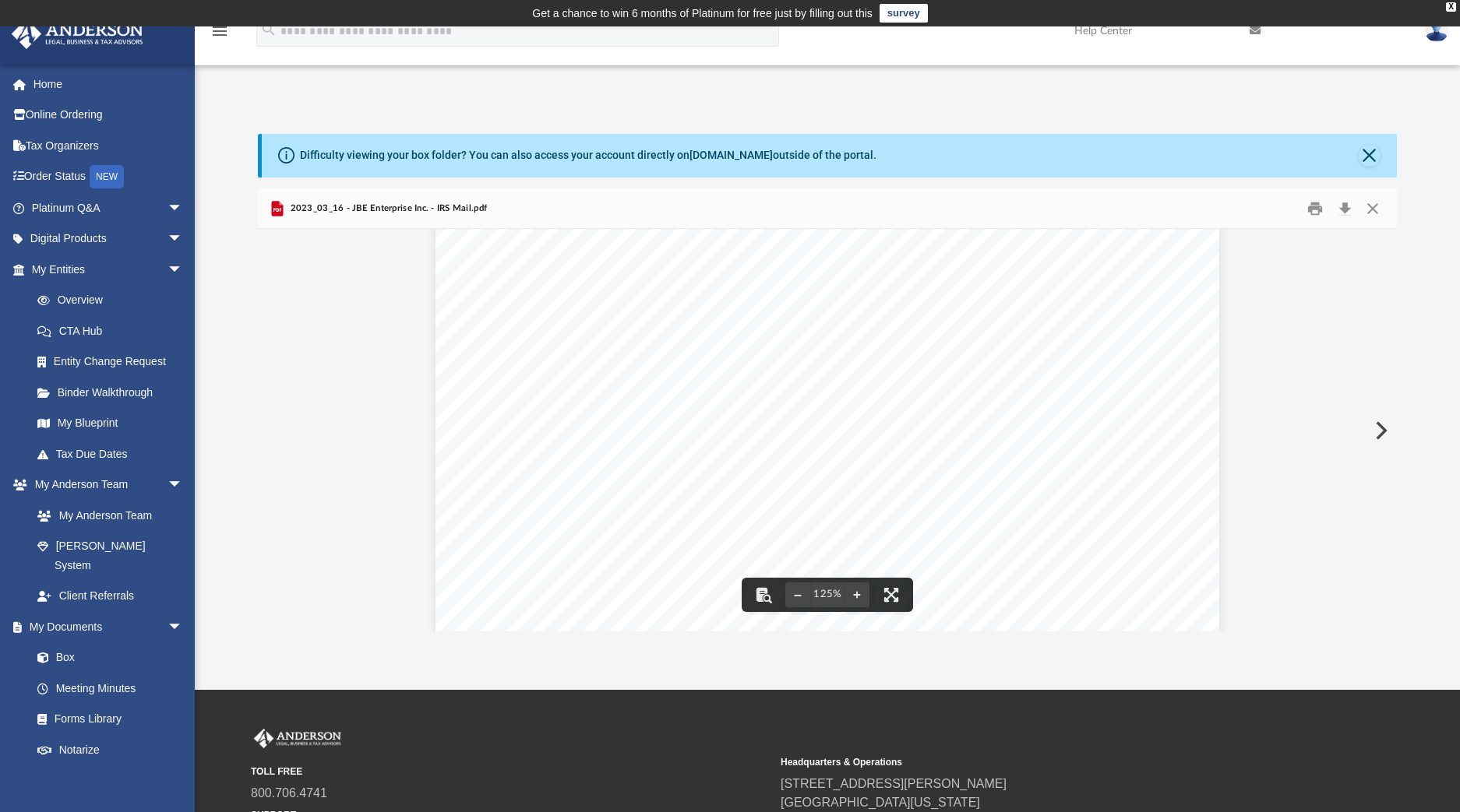
scroll to position [645, 0]
click at [334, 213] on span "2023_03_16 - JBE Enterprise Inc. - IRS Mail.pdf" at bounding box center [387, 208] width 200 height 14
click at [1371, 202] on button "Close" at bounding box center [1372, 207] width 28 height 24
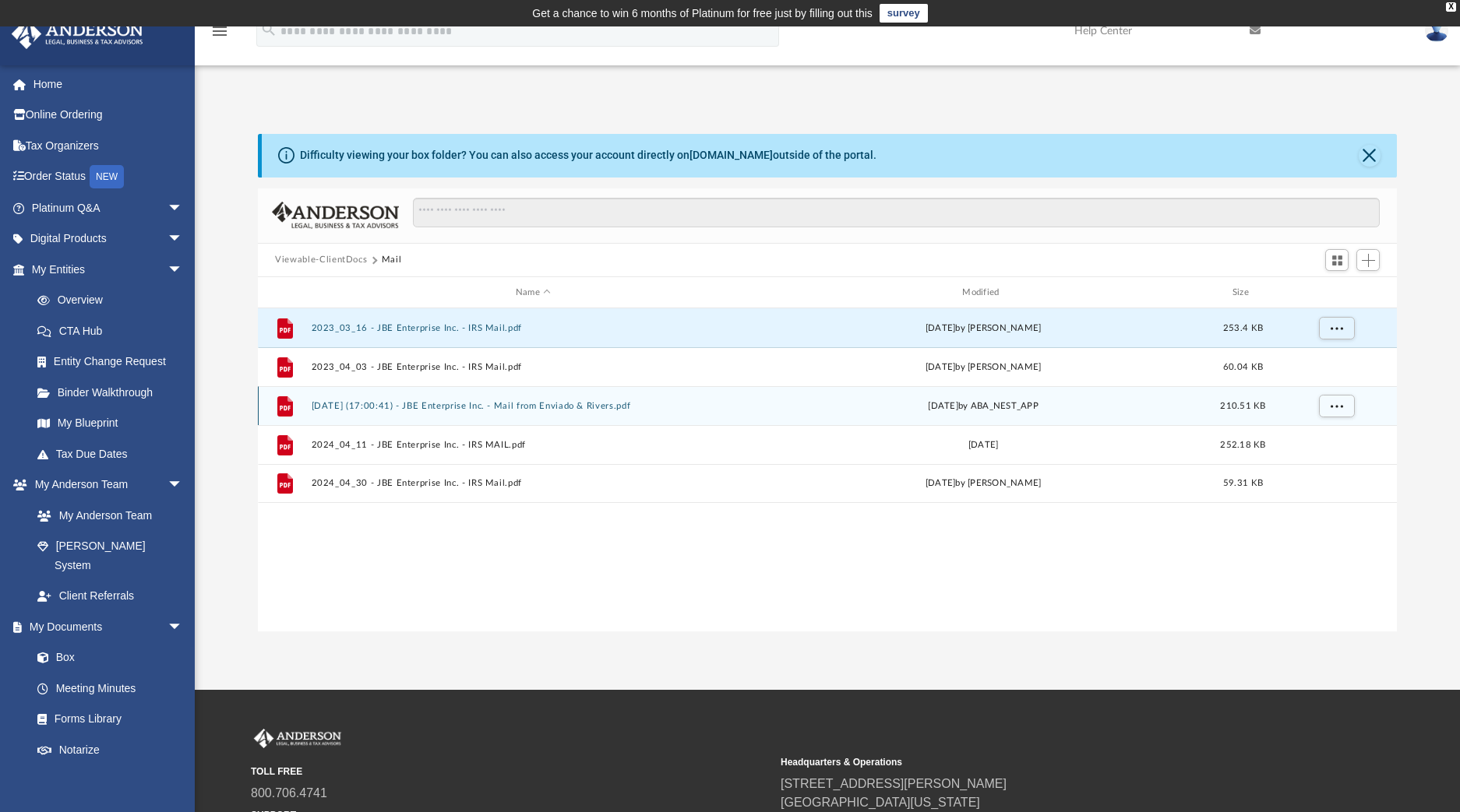
click at [536, 408] on button "[DATE] (17:00:41) - JBE Enterprise Inc. - Mail from Enviado & Rivers.pdf" at bounding box center [533, 405] width 443 height 10
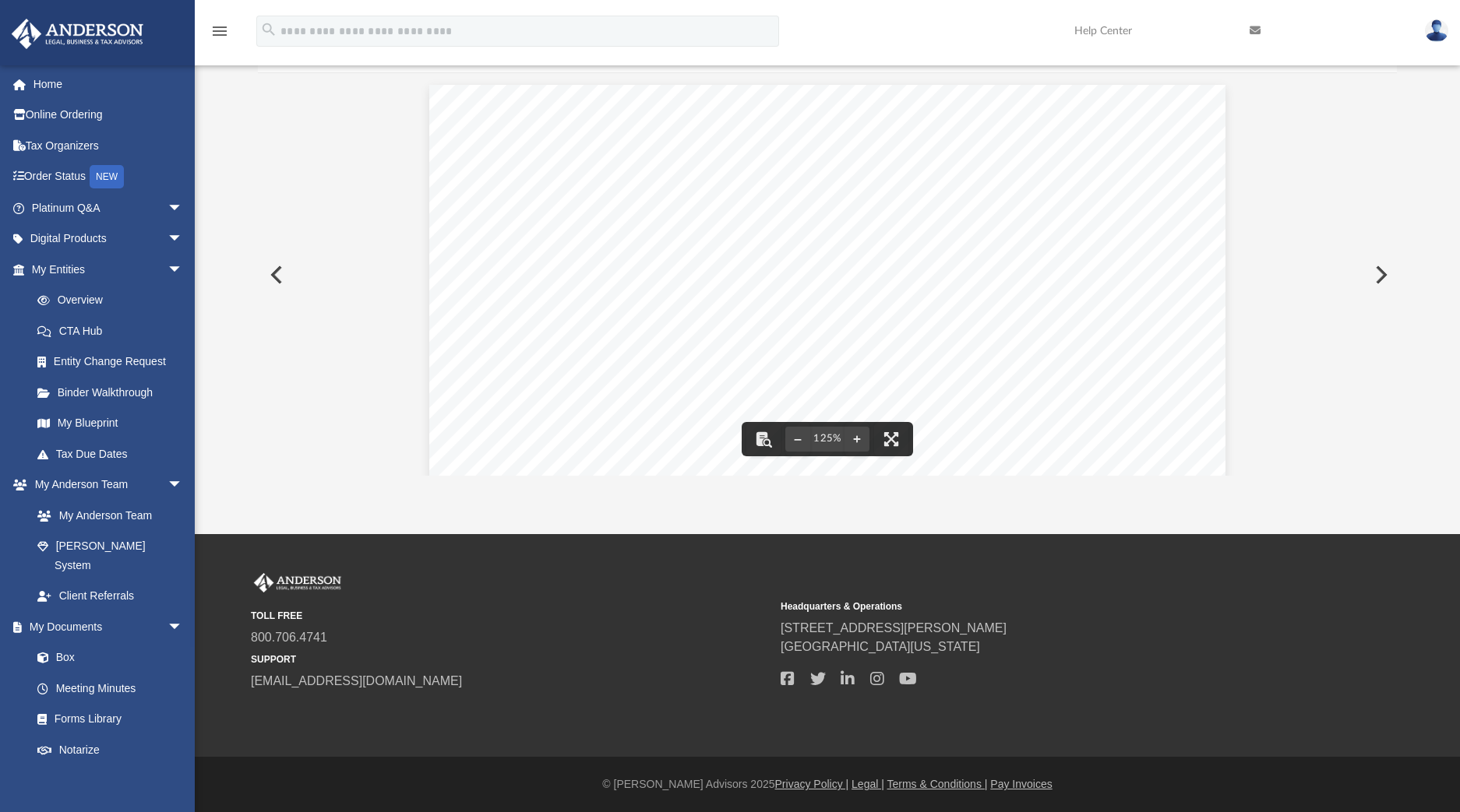
scroll to position [37, 0]
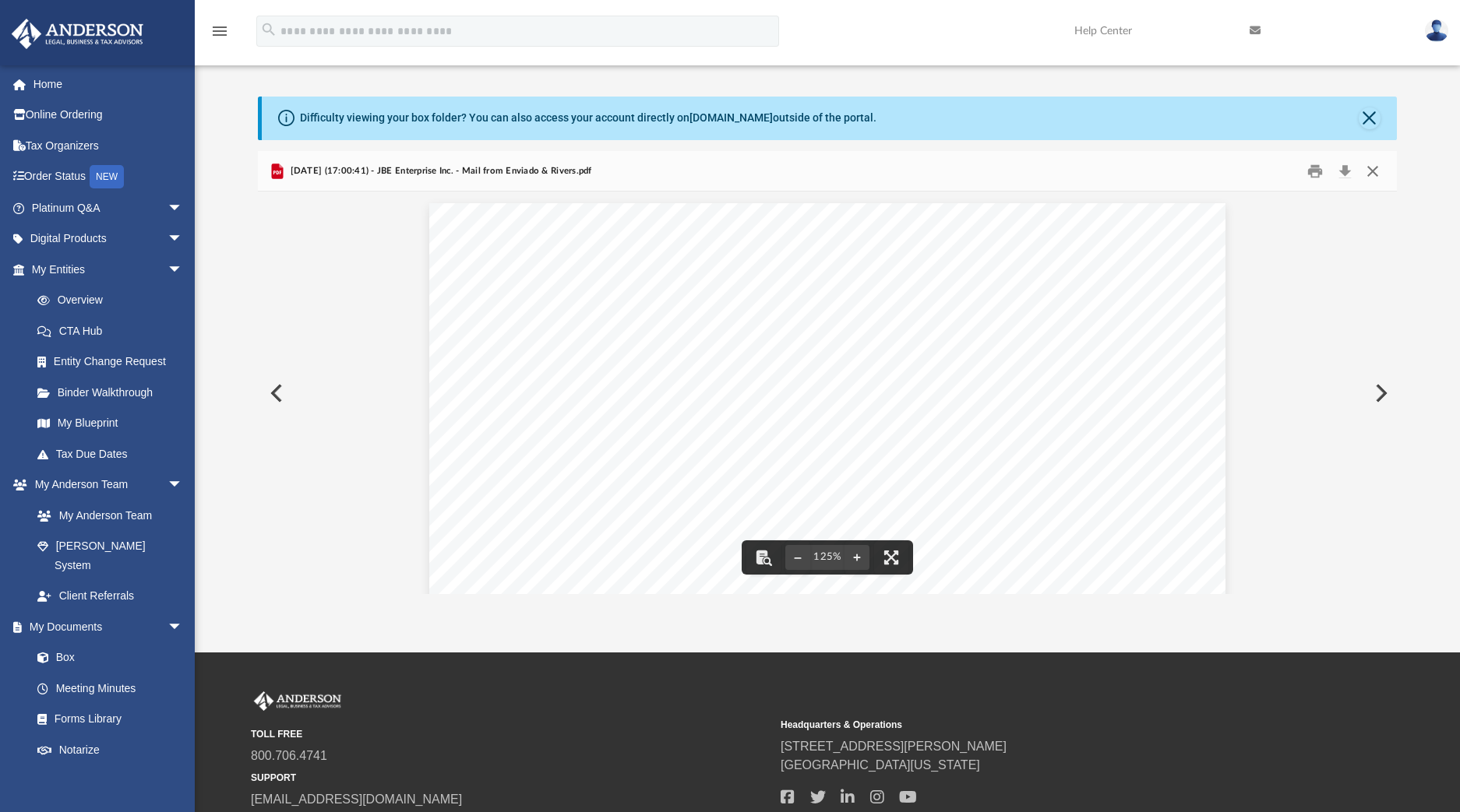
click at [1371, 177] on button "Close" at bounding box center [1372, 170] width 28 height 24
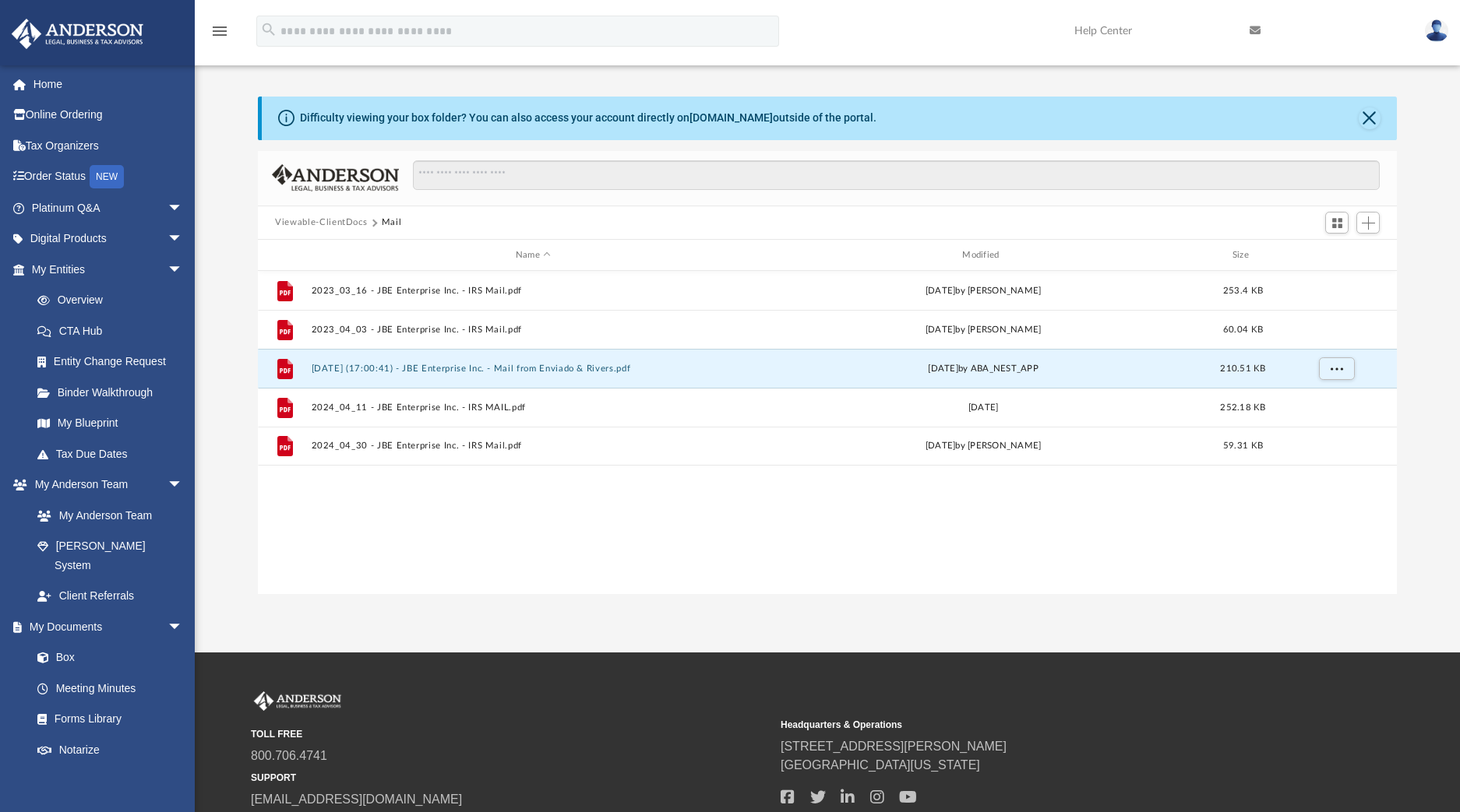
click at [356, 224] on button "Viewable-ClientDocs" at bounding box center [321, 223] width 92 height 14
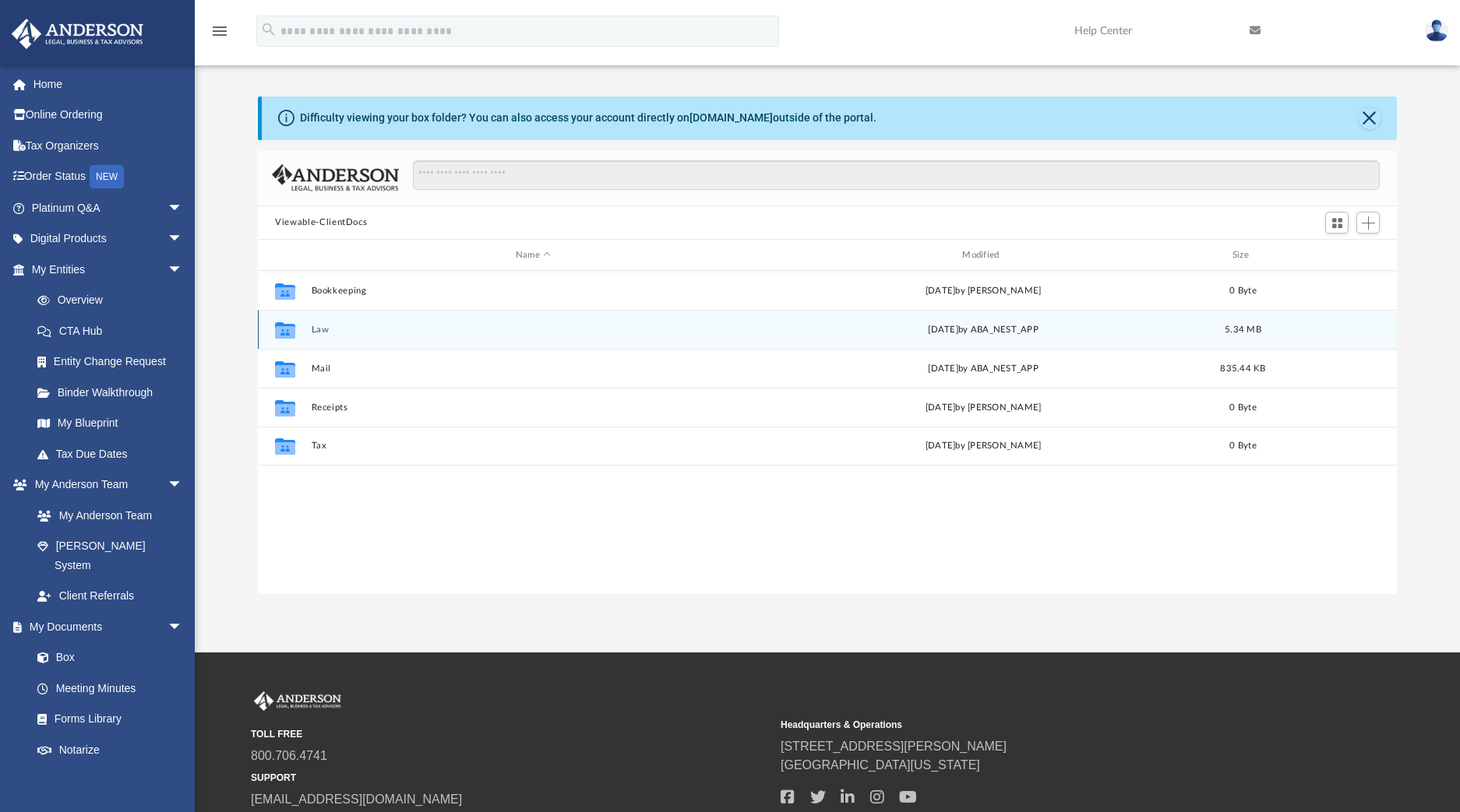
click at [319, 327] on button "Law" at bounding box center [533, 329] width 443 height 10
click at [324, 332] on button "JBE Enterprises, Inc." at bounding box center [533, 329] width 443 height 10
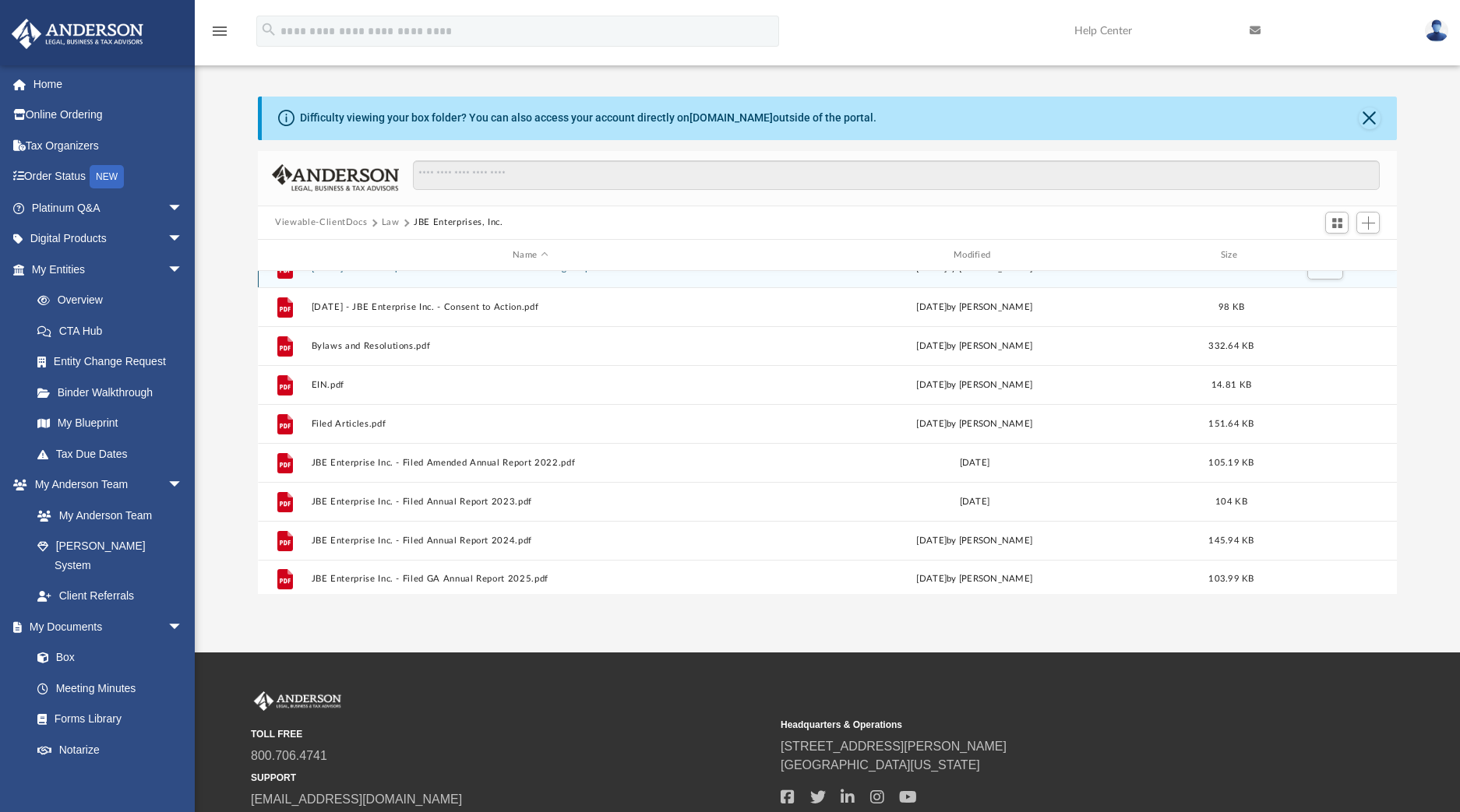
scroll to position [27, 0]
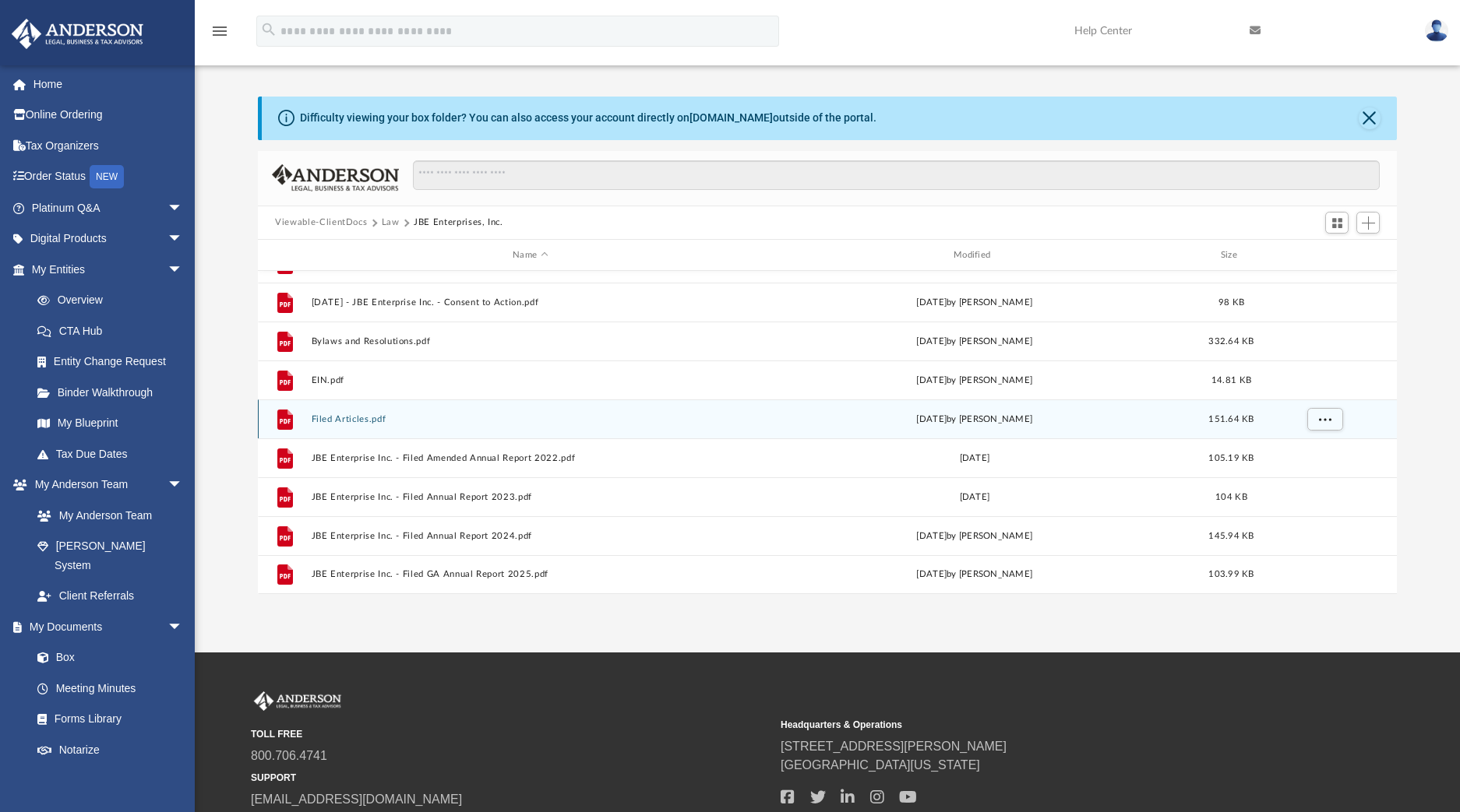
click at [366, 420] on button "Filed Articles.pdf" at bounding box center [530, 418] width 437 height 10
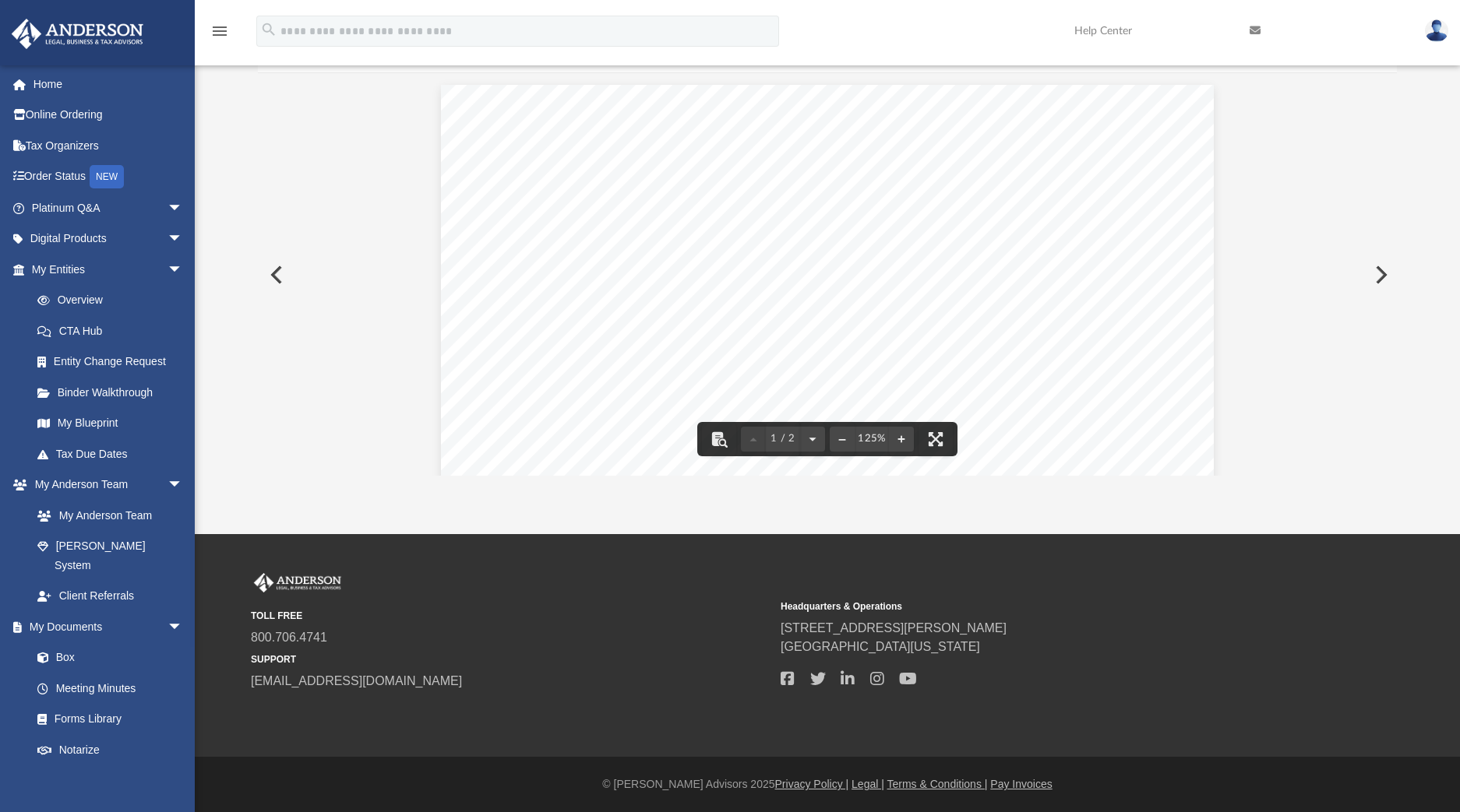
scroll to position [44, 0]
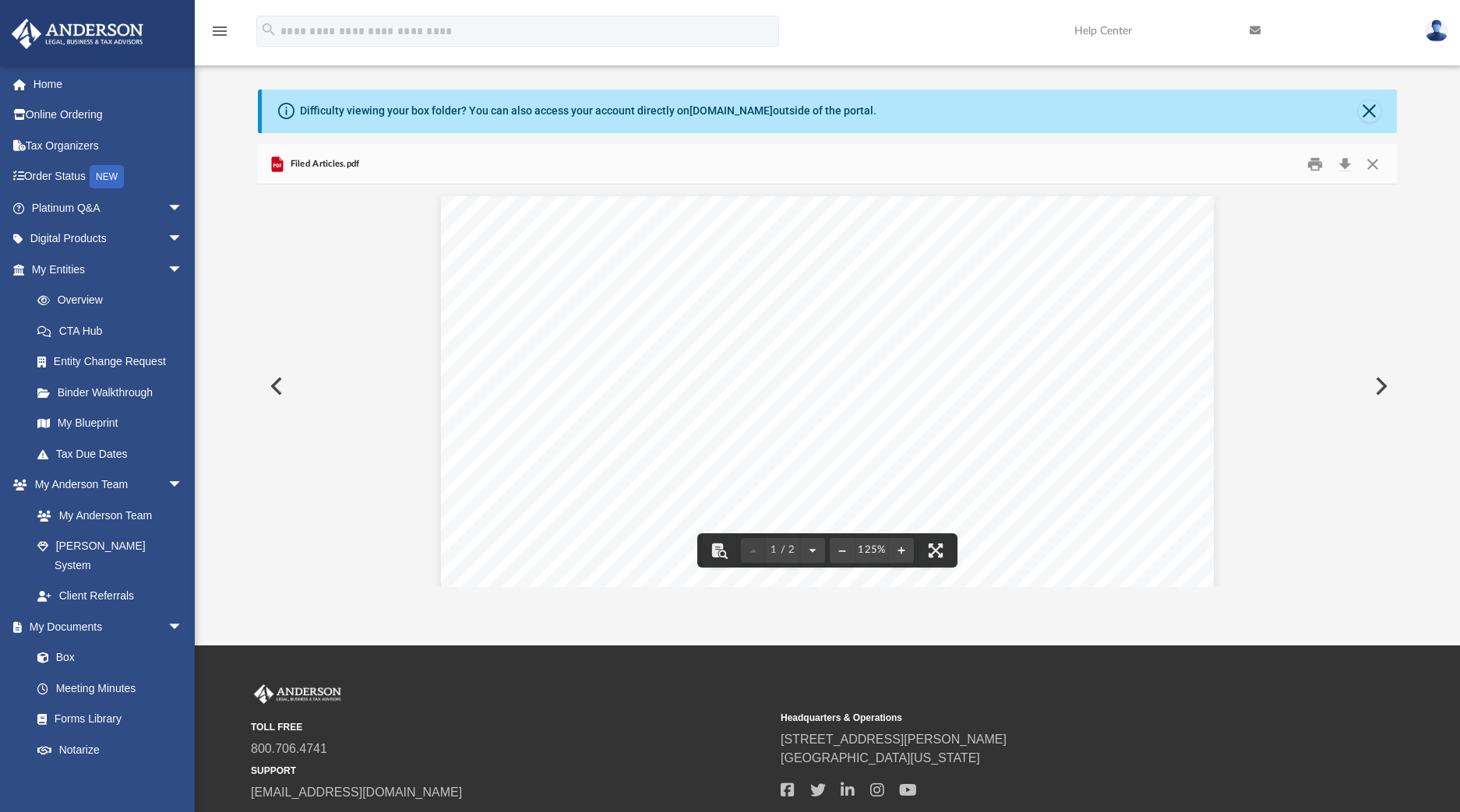
click at [1370, 163] on button "Close" at bounding box center [1372, 163] width 28 height 24
